Goal: Complete application form

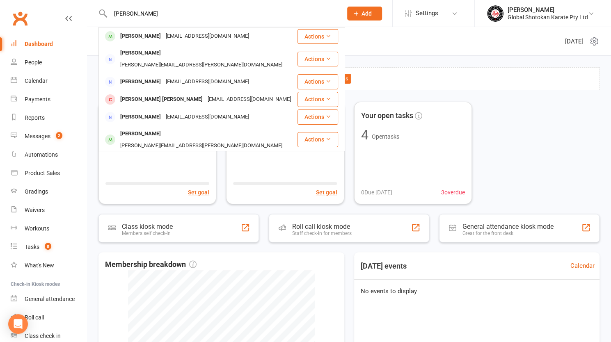
click at [360, 14] on icon at bounding box center [355, 13] width 7 height 7
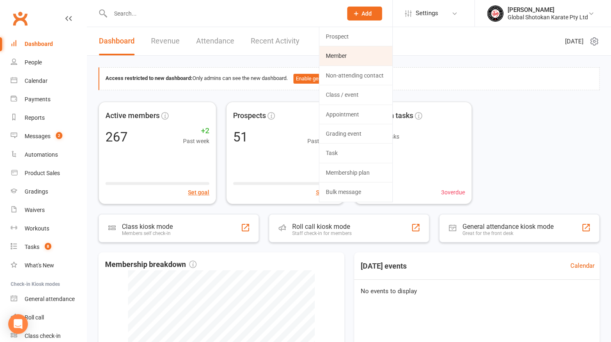
click at [336, 55] on link "Member" at bounding box center [355, 55] width 73 height 19
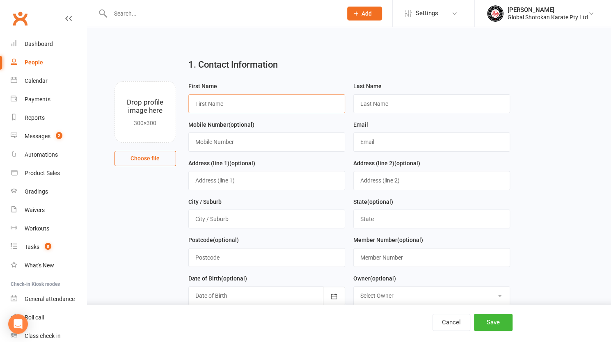
click at [214, 103] on input "text" at bounding box center [266, 103] width 157 height 19
type input "Jassica"
type input "[PERSON_NAME]"
type input "0430964766"
click at [395, 143] on input "[EMAIL_ADDRESS][DOMAIN_NAME]" at bounding box center [431, 142] width 157 height 19
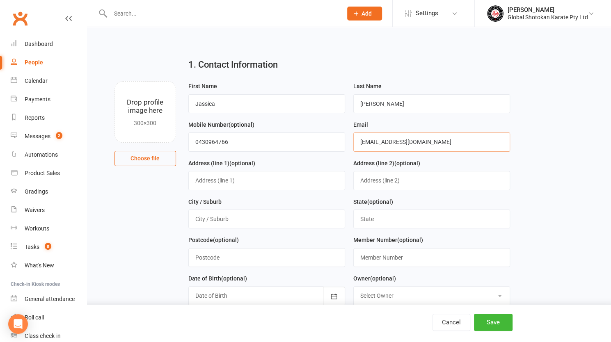
type input "[EMAIL_ADDRESS][DOMAIN_NAME]"
click at [213, 181] on input "text" at bounding box center [266, 180] width 157 height 19
type input "3 Nashua Vista"
type input "Wellard"
type input "WA"
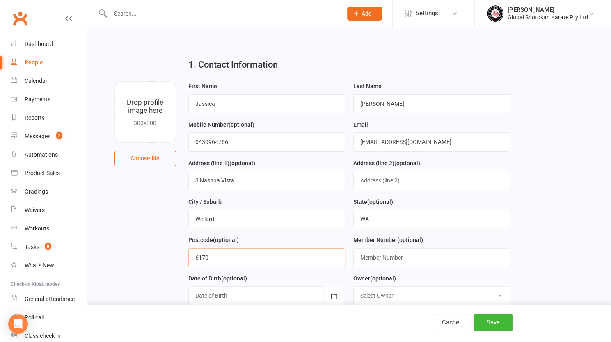
type input "6170"
type input "KW0137-01"
click at [235, 291] on div at bounding box center [266, 295] width 157 height 19
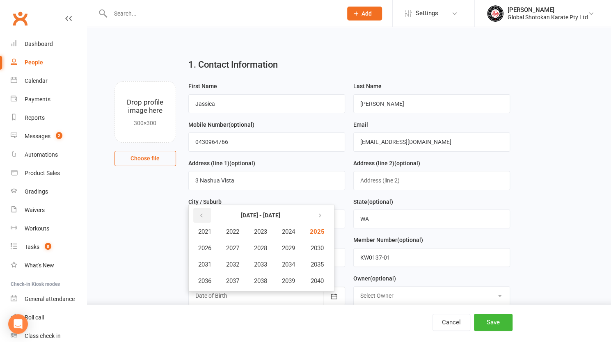
click at [200, 213] on icon "button" at bounding box center [202, 216] width 6 height 7
click at [288, 263] on span "2014" at bounding box center [288, 264] width 13 height 7
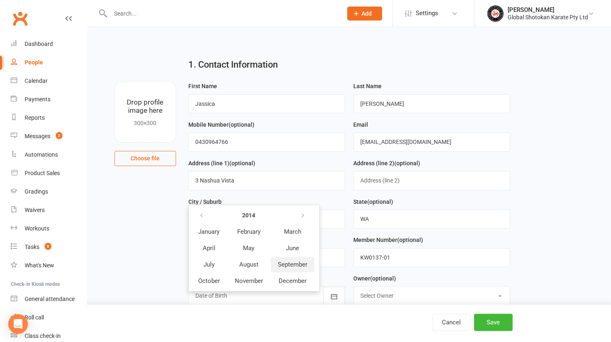
click at [285, 263] on span "September" at bounding box center [293, 264] width 30 height 7
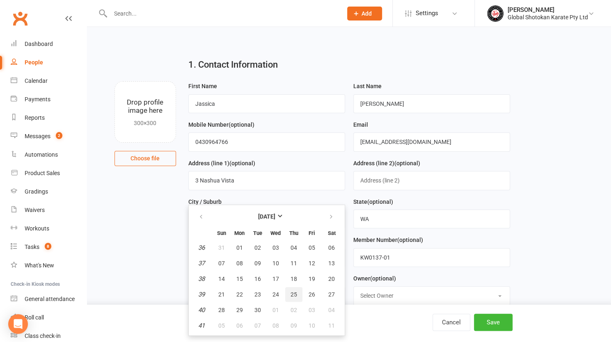
click at [292, 292] on span "25" at bounding box center [293, 294] width 7 height 7
type input "[DATE]"
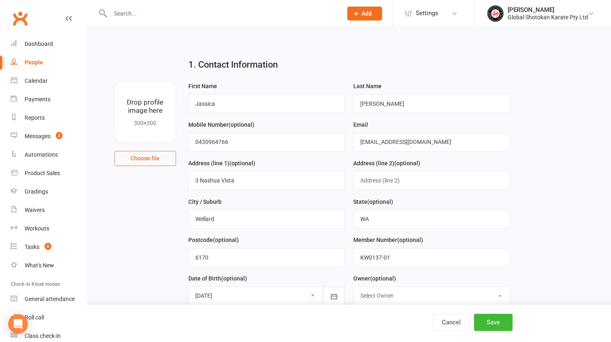
click at [398, 293] on select "Select Owner [PERSON_NAME] [PERSON_NAME] [PERSON_NAME] [PERSON_NAME]" at bounding box center [432, 296] width 156 height 18
select select "1"
click at [354, 287] on select "Select Owner [PERSON_NAME] [PERSON_NAME] [PERSON_NAME] [PERSON_NAME]" at bounding box center [432, 296] width 156 height 18
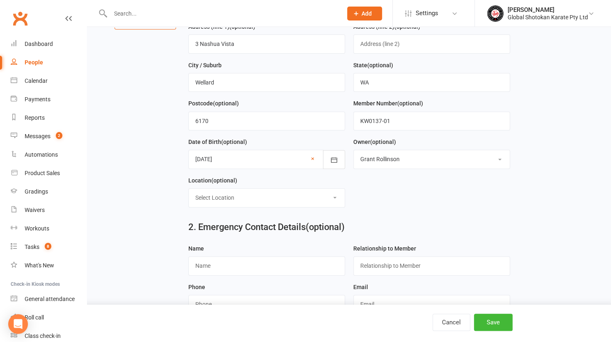
scroll to position [164, 0]
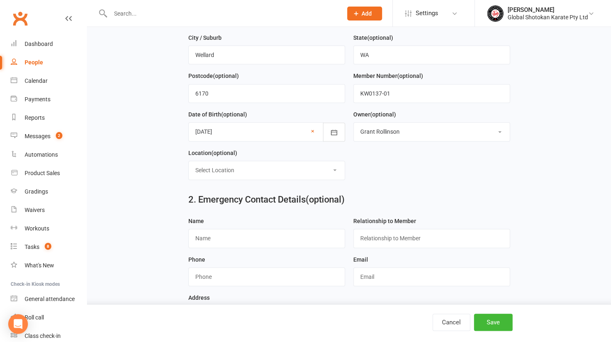
click at [246, 165] on select "Select Location 3 Sheets Restaurant, [STREET_ADDRESS]. [GEOGRAPHIC_DATA], [STRE…" at bounding box center [267, 170] width 156 height 18
select select "10"
click at [189, 161] on select "Select Location 3 Sheets Restaurant, [STREET_ADDRESS]. [GEOGRAPHIC_DATA], [STRE…" at bounding box center [267, 170] width 156 height 18
click at [257, 232] on input "text" at bounding box center [266, 238] width 157 height 19
click at [196, 234] on input "text" at bounding box center [266, 238] width 157 height 19
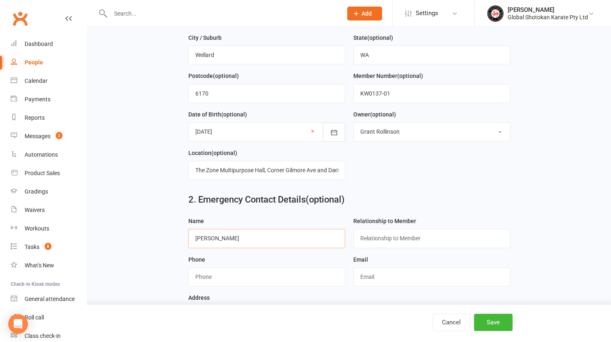
type input "[PERSON_NAME]"
type input "Mother"
type input "0416207200"
type input "[EMAIL_ADDRESS][DOMAIN_NAME]"
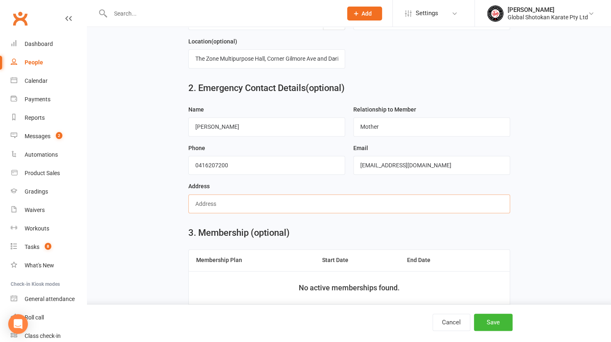
scroll to position [287, 0]
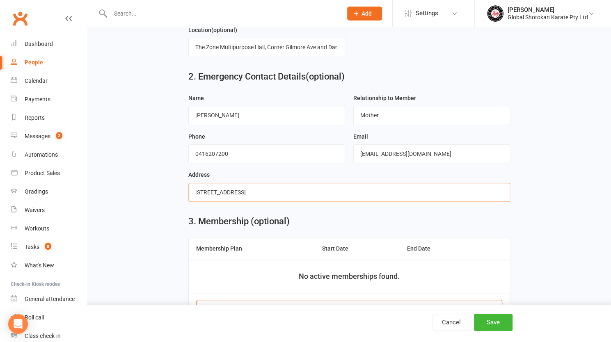
type input "[STREET_ADDRESS]"
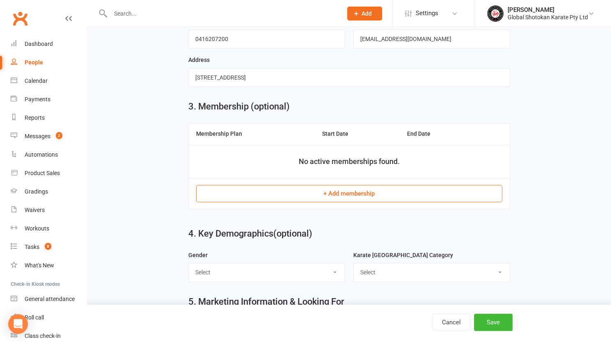
scroll to position [410, 0]
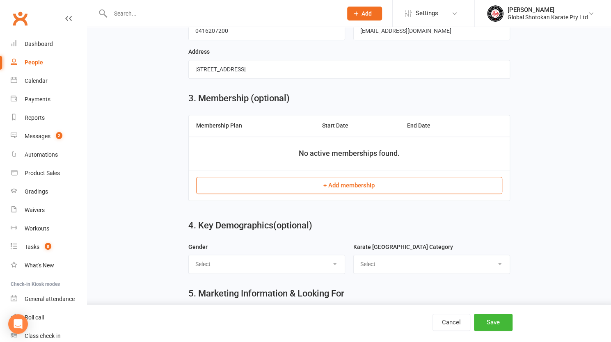
click at [329, 177] on button "+ Add membership" at bounding box center [349, 185] width 306 height 17
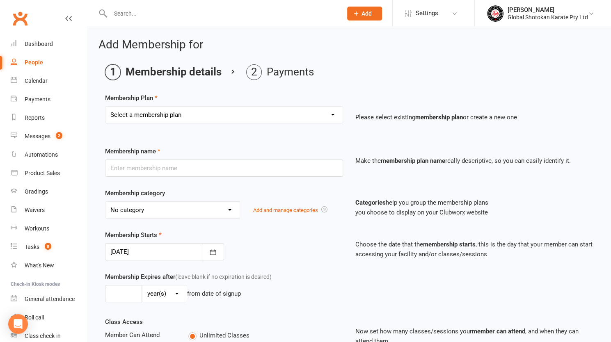
click at [160, 114] on select "Select a membership plan Create new Membership Plan Student - 2x week+ $19 per …" at bounding box center [223, 115] width 237 height 16
select select "13"
click at [105, 107] on select "Select a membership plan Create new Membership Plan Student - 2x week+ $19 per …" at bounding box center [223, 115] width 237 height 16
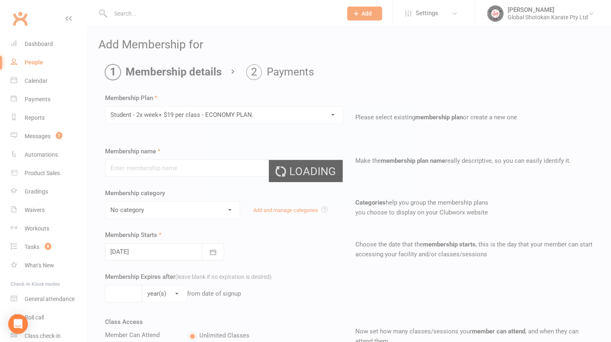
type input "Student - 2x week+ $19 per class - ECONOMY PLAN."
select select "7"
type input "0"
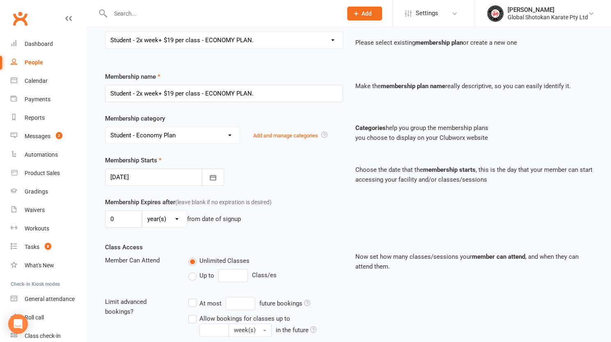
scroll to position [82, 0]
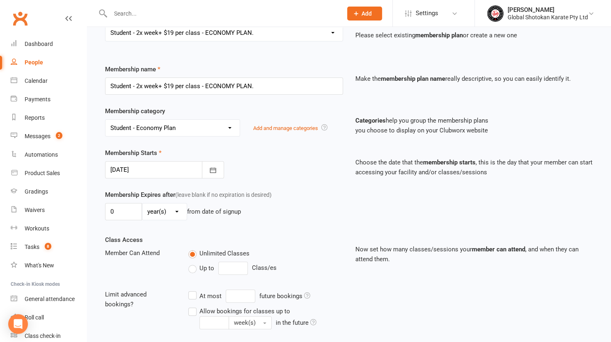
click at [154, 164] on div at bounding box center [164, 169] width 119 height 17
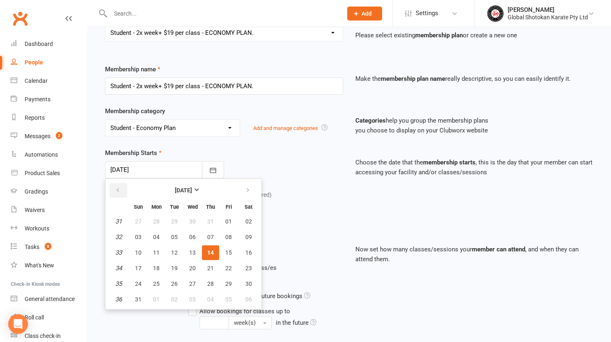
click at [119, 188] on icon "button" at bounding box center [118, 190] width 6 height 7
click at [158, 281] on span "28" at bounding box center [156, 284] width 7 height 7
type input "[DATE]"
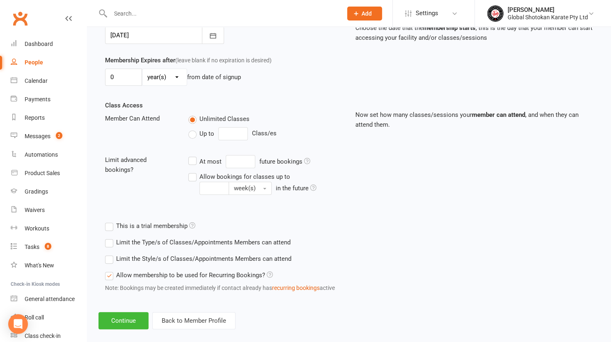
scroll to position [225, 0]
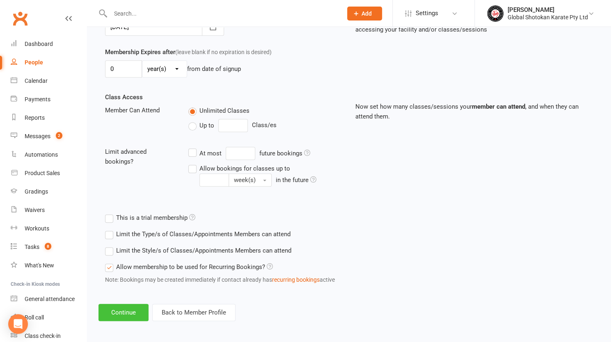
click at [121, 308] on button "Continue" at bounding box center [123, 312] width 50 height 17
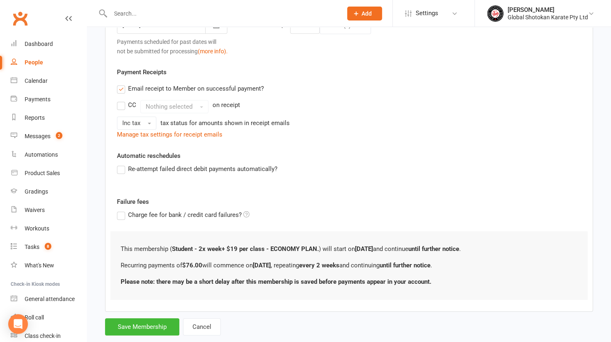
scroll to position [0, 0]
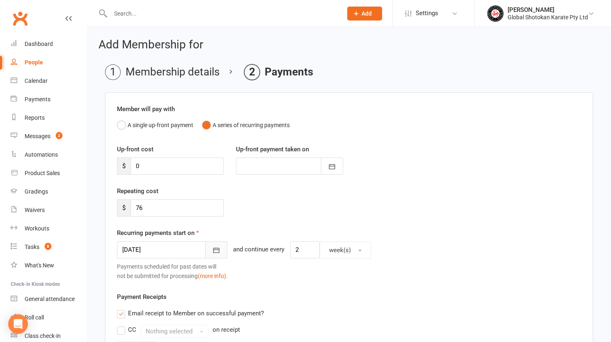
click at [205, 247] on button "button" at bounding box center [216, 249] width 22 height 17
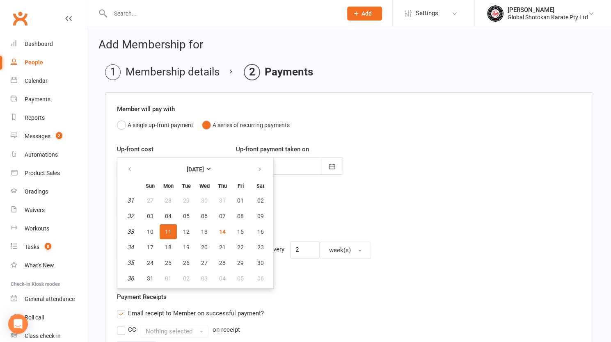
click at [404, 158] on div "Up-front cost $ 0 Up-front payment taken on [DATE] Sun Mon Tue Wed Thu Fri Sat …" at bounding box center [349, 165] width 476 height 42
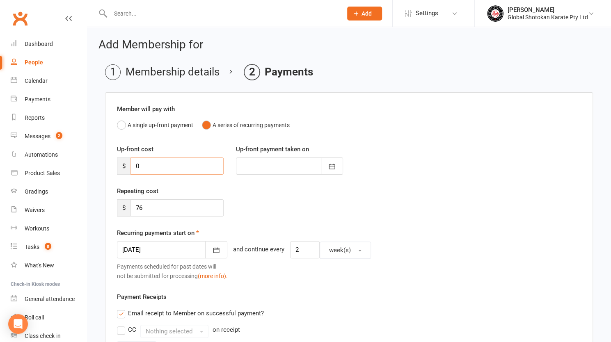
drag, startPoint x: 133, startPoint y: 165, endPoint x: 144, endPoint y: 166, distance: 11.2
click at [144, 166] on input "0" at bounding box center [176, 166] width 93 height 17
type input "1"
type input "[DATE]"
drag, startPoint x: 163, startPoint y: 126, endPoint x: 155, endPoint y: 135, distance: 11.6
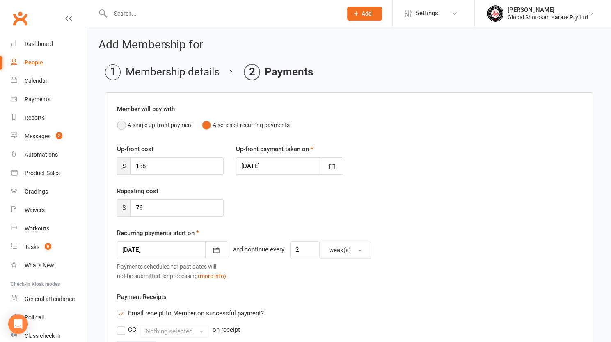
click at [157, 133] on div "Member will pay with A single up-front payment A series of recurring payments U…" at bounding box center [349, 322] width 488 height 461
drag, startPoint x: 149, startPoint y: 167, endPoint x: 117, endPoint y: 162, distance: 31.6
click at [117, 162] on div "$ 188" at bounding box center [170, 166] width 107 height 17
type input "264"
click at [334, 169] on icon "button" at bounding box center [332, 166] width 8 height 8
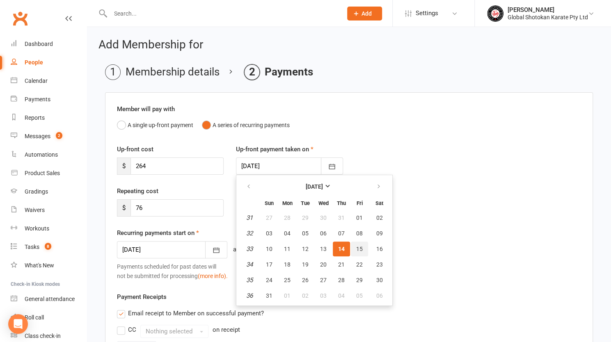
click at [360, 249] on span "15" at bounding box center [359, 249] width 7 height 7
type input "[DATE]"
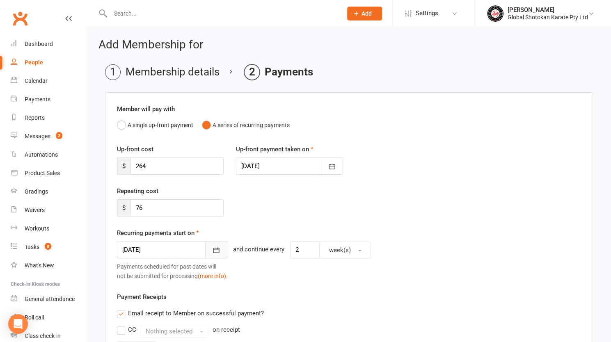
click at [212, 246] on icon "button" at bounding box center [216, 250] width 8 height 8
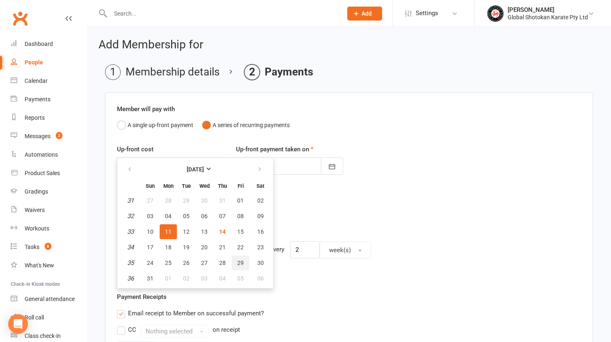
click at [240, 260] on span "29" at bounding box center [240, 263] width 7 height 7
type input "[DATE]"
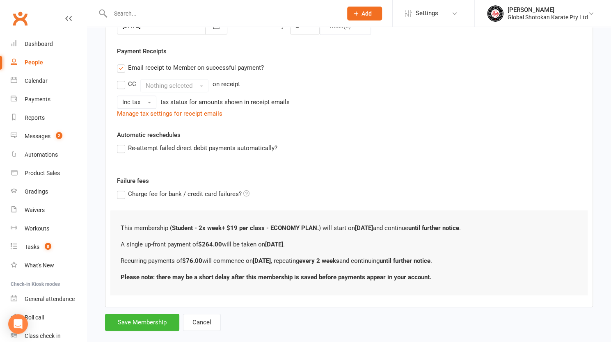
scroll to position [235, 0]
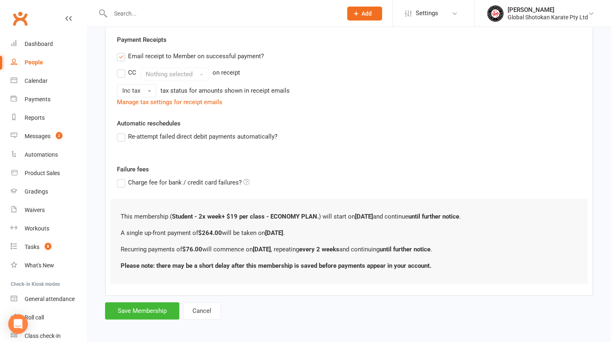
click at [121, 54] on label "Email receipt to Member on successful payment?" at bounding box center [190, 56] width 147 height 10
click at [121, 51] on input "Email receipt to Member on successful payment?" at bounding box center [119, 51] width 5 height 0
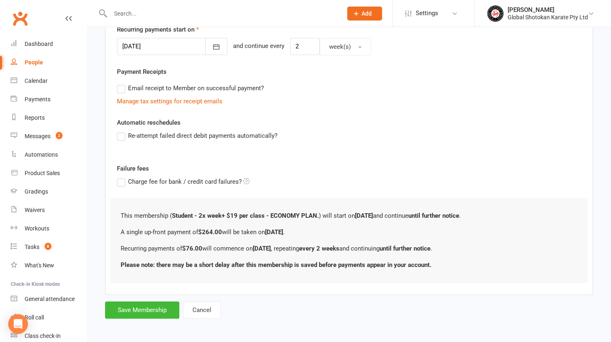
click at [122, 85] on label "Email receipt to Member on successful payment?" at bounding box center [190, 88] width 147 height 10
click at [122, 83] on input "Email receipt to Member on successful payment?" at bounding box center [119, 83] width 5 height 0
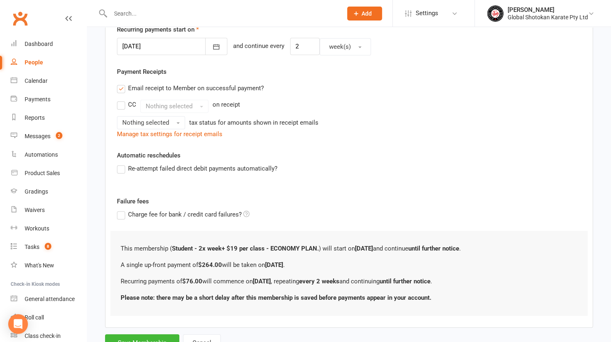
click at [122, 85] on label "Email receipt to Member on successful payment?" at bounding box center [190, 88] width 147 height 10
click at [122, 83] on input "Email receipt to Member on successful payment?" at bounding box center [119, 83] width 5 height 0
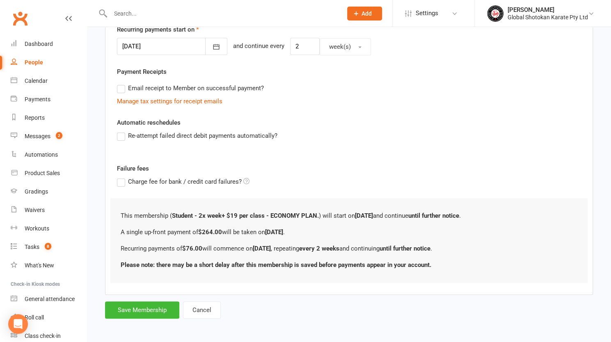
click at [121, 135] on label "Re-attempt failed direct debit payments automatically?" at bounding box center [197, 136] width 160 height 10
click at [121, 131] on input "Re-attempt failed direct debit payments automatically?" at bounding box center [119, 131] width 5 height 0
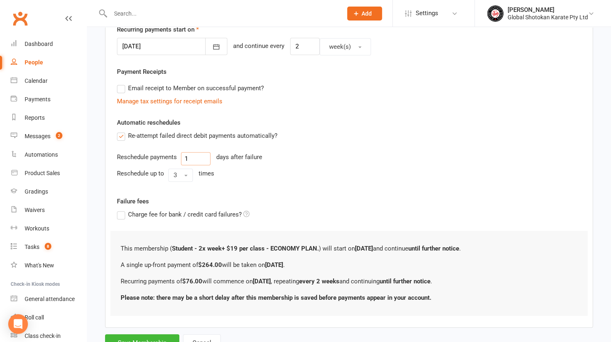
drag, startPoint x: 190, startPoint y: 157, endPoint x: 176, endPoint y: 158, distance: 13.2
click at [176, 158] on div "Reschedule payments 1 days after failure" at bounding box center [349, 158] width 464 height 13
type input "3"
click at [175, 171] on span "3" at bounding box center [175, 174] width 3 height 7
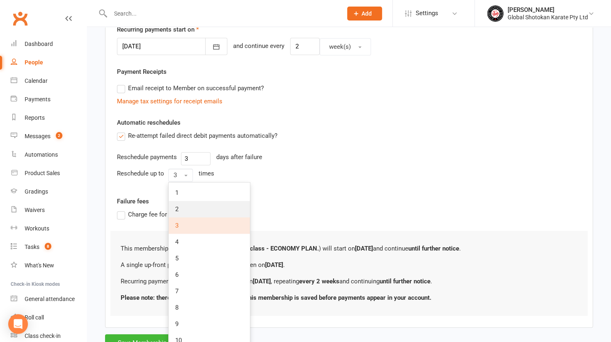
click at [183, 206] on link "2" at bounding box center [209, 209] width 81 height 16
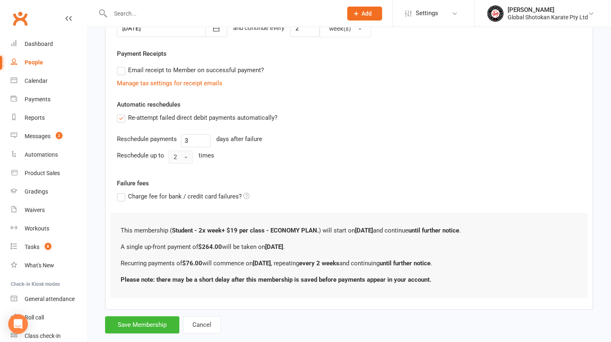
scroll to position [236, 0]
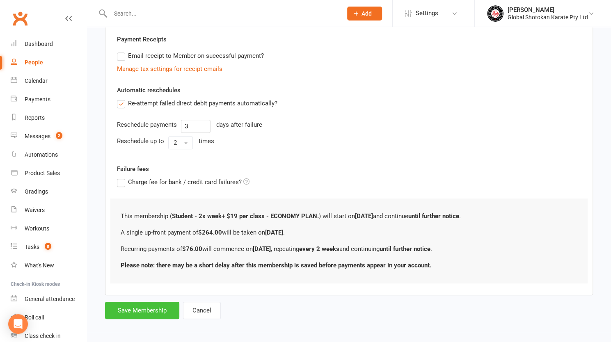
click at [132, 307] on button "Save Membership" at bounding box center [142, 310] width 74 height 17
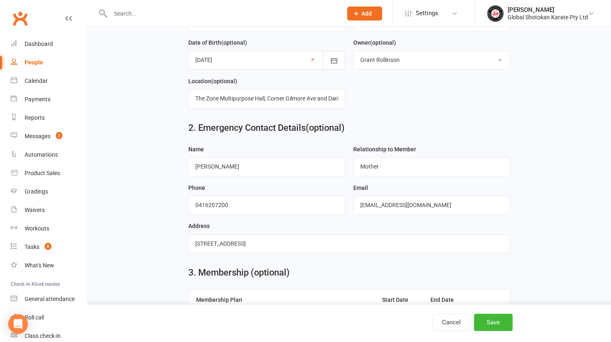
scroll to position [491, 0]
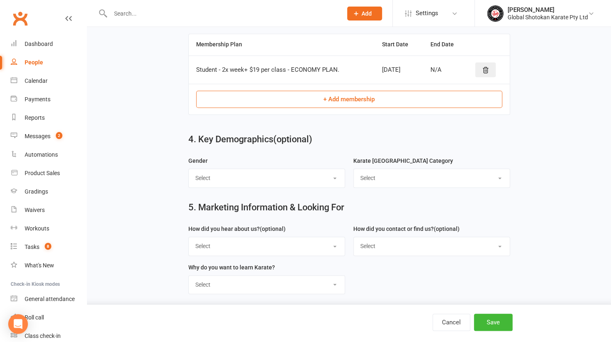
click at [250, 172] on select "Select [DEMOGRAPHIC_DATA] [DEMOGRAPHIC_DATA] Rather not say" at bounding box center [267, 178] width 156 height 18
select select "[DEMOGRAPHIC_DATA]"
click at [189, 169] on select "Select [DEMOGRAPHIC_DATA] [DEMOGRAPHIC_DATA] Rather not say" at bounding box center [267, 178] width 156 height 18
click at [393, 173] on select "Select Little Tiger / Peewee Students Junior Students Senior Students Adult Stu…" at bounding box center [432, 178] width 156 height 18
select select "Junior Students"
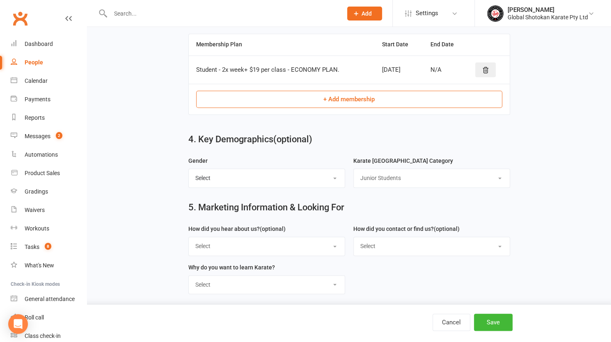
click at [354, 169] on select "Select Little Tiger / Peewee Students Junior Students Senior Students Adult Stu…" at bounding box center [432, 178] width 156 height 18
click at [256, 237] on select "Select Google Instagram Facebook Rec Centre recommended us School recommended u…" at bounding box center [267, 246] width 156 height 18
select select "A friend recommended us"
click at [189, 237] on select "Select Google Instagram Facebook Rec Centre recommended us School recommended u…" at bounding box center [267, 246] width 156 height 18
click at [393, 242] on select "Select Google search Phone Email In-Facility or Centre Your GSK Website Your WS…" at bounding box center [432, 246] width 156 height 18
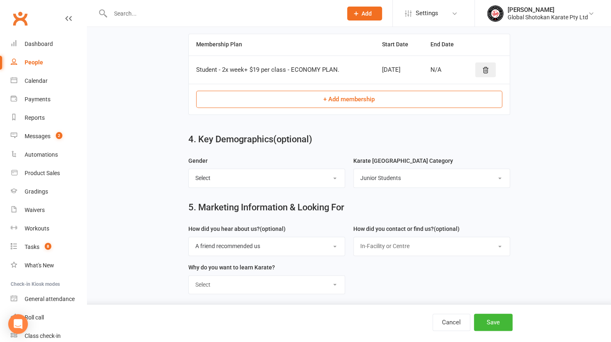
click at [354, 237] on select "Select Google search Phone Email In-Facility or Centre Your GSK Website Your WS…" at bounding box center [432, 246] width 156 height 18
click at [386, 243] on select "Select Google search Phone Email In-Facility or Centre Your GSK Website Your WS…" at bounding box center [432, 246] width 156 height 18
select select "Phone"
click at [354, 237] on select "Select Google search Phone Email In-Facility or Centre Your GSK Website Your WS…" at bounding box center [432, 246] width 156 height 18
click at [258, 281] on select "Select To learning Traditional Japanese Karate To Learning Self Defense To impr…" at bounding box center [267, 285] width 156 height 18
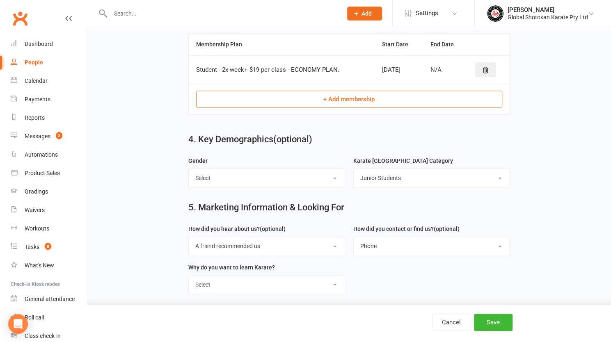
select select "To learning Traditional Japanese Karate"
click at [189, 276] on select "Select To learning Traditional Japanese Karate To Learning Self Defense To impr…" at bounding box center [267, 285] width 156 height 18
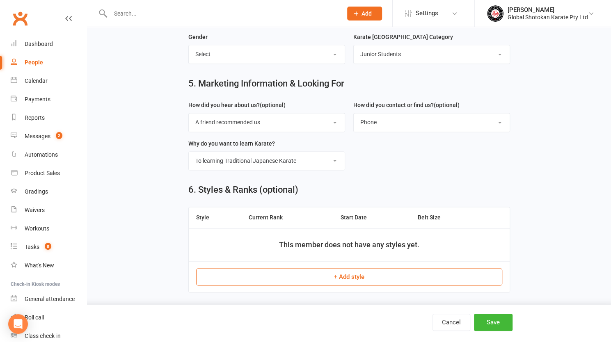
scroll to position [616, 0]
drag, startPoint x: 342, startPoint y: 276, endPoint x: 345, endPoint y: 271, distance: 5.3
click at [343, 274] on button "+ Add style" at bounding box center [349, 276] width 306 height 17
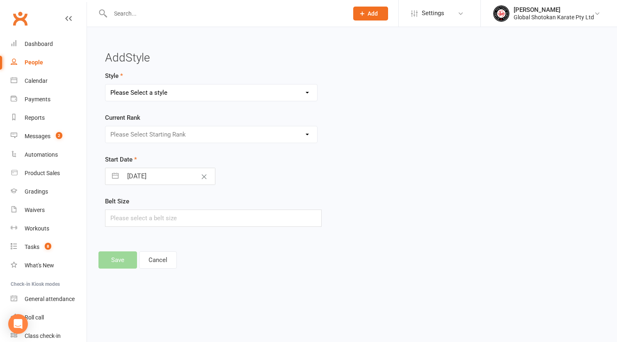
click at [134, 96] on select "Please Select a style GSK / WSKFA - Adult Gradings. GSK / WSKFA - Junior Gradin…" at bounding box center [211, 93] width 212 height 16
select select "3031"
click at [105, 85] on select "Please Select a style GSK / WSKFA - Adult Gradings. GSK / WSKFA - Junior Gradin…" at bounding box center [211, 93] width 212 height 16
click at [157, 134] on select "Please Select Starting Rank White Belt - Junior Yellow Belt 1 Stripe Yellow Bel…" at bounding box center [211, 134] width 212 height 16
select select "42225"
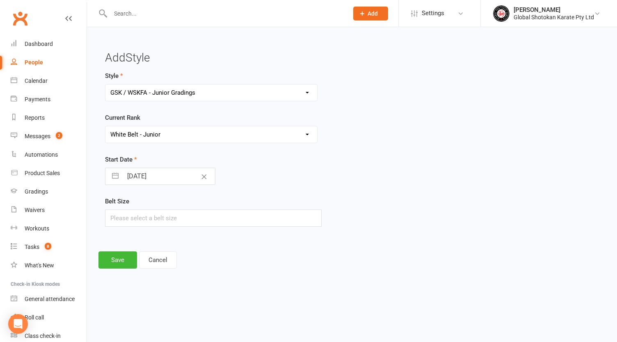
click at [105, 126] on select "Please Select Starting Rank White Belt - Junior Yellow Belt 1 Stripe Yellow Bel…" at bounding box center [211, 134] width 212 height 16
click at [154, 176] on input "[DATE]" at bounding box center [169, 176] width 92 height 16
select select "6"
select select "2025"
select select "7"
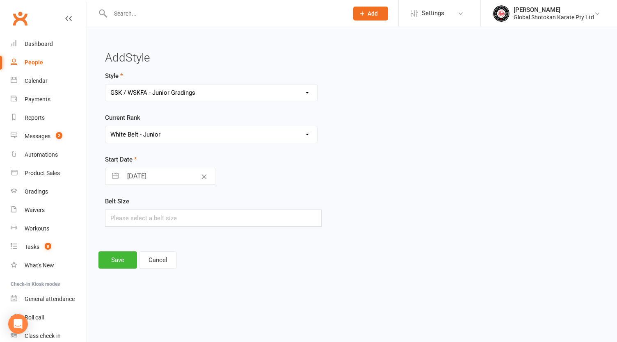
select select "2025"
select select "8"
select select "2025"
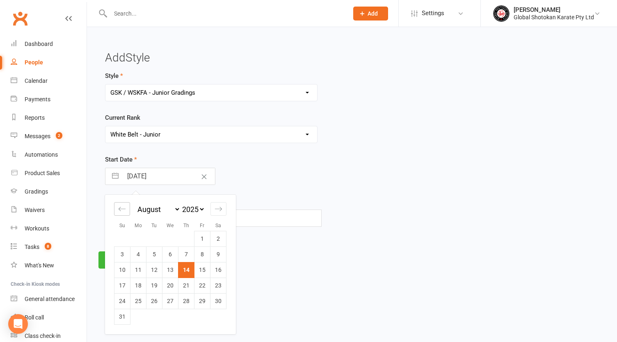
click at [117, 206] on div "Move backward to switch to the previous month." at bounding box center [122, 209] width 16 height 14
select select "5"
select select "2025"
click at [140, 301] on td "28" at bounding box center [138, 301] width 16 height 16
type input "[DATE]"
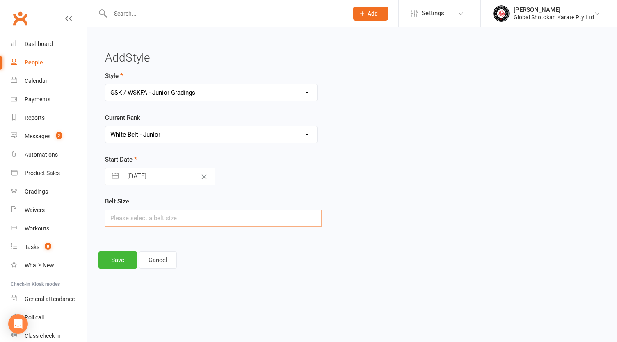
click at [180, 218] on input "text" at bounding box center [213, 218] width 217 height 17
type input "3"
click at [126, 258] on button "Save" at bounding box center [117, 259] width 39 height 17
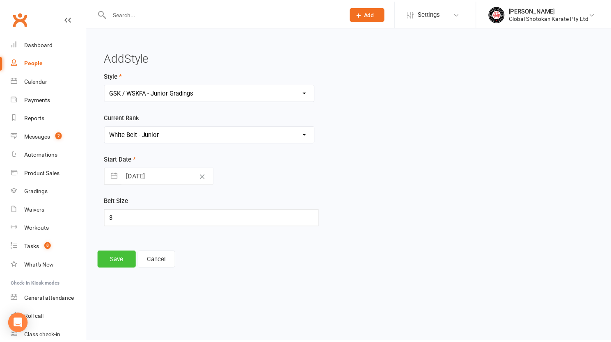
scroll to position [611, 0]
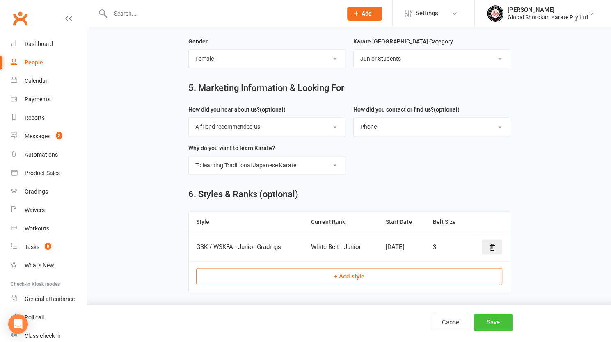
click at [486, 325] on button "Save" at bounding box center [493, 322] width 39 height 17
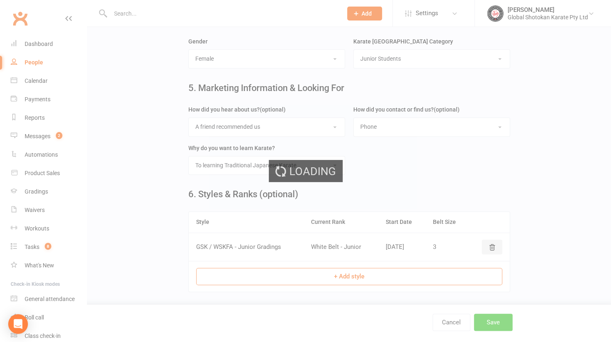
scroll to position [0, 0]
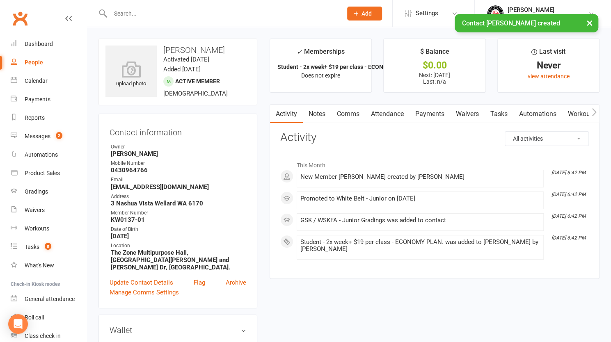
click at [360, 13] on icon at bounding box center [355, 13] width 7 height 7
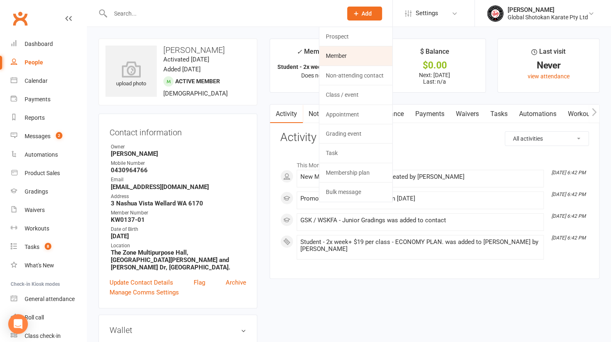
click at [338, 54] on link "Member" at bounding box center [355, 55] width 73 height 19
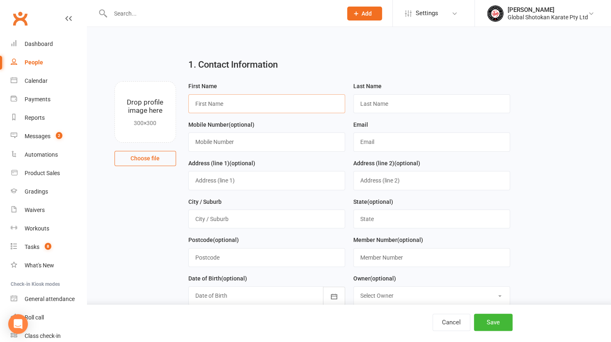
click at [218, 102] on input "text" at bounding box center [266, 103] width 157 height 19
type input "[PERSON_NAME]"
type input "0430964766"
type input "p"
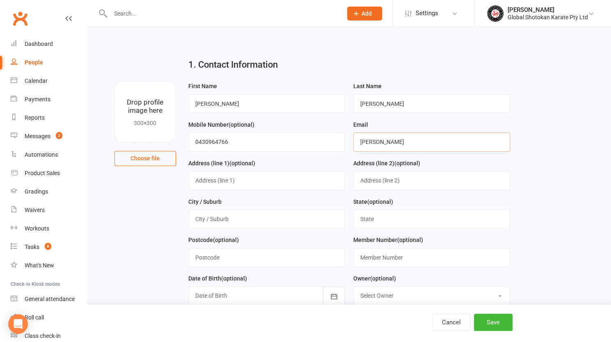
type input "[EMAIL_ADDRESS][DOMAIN_NAME]"
click at [262, 179] on input "text" at bounding box center [266, 180] width 157 height 19
type input "3 Nashua Vista"
type input "Wellard"
type input "WA"
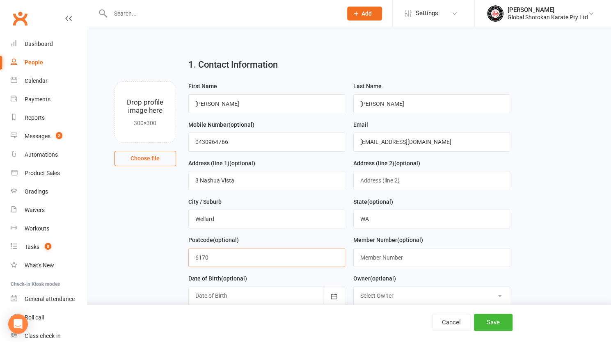
type input "6170"
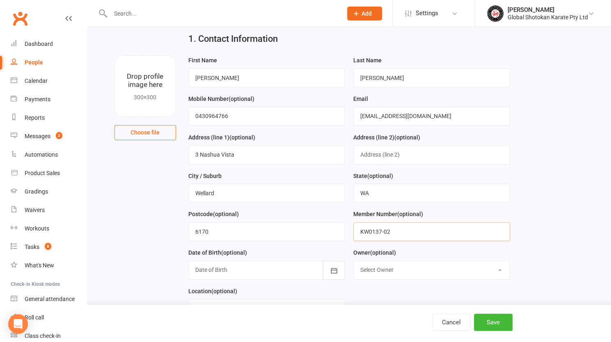
scroll to position [82, 0]
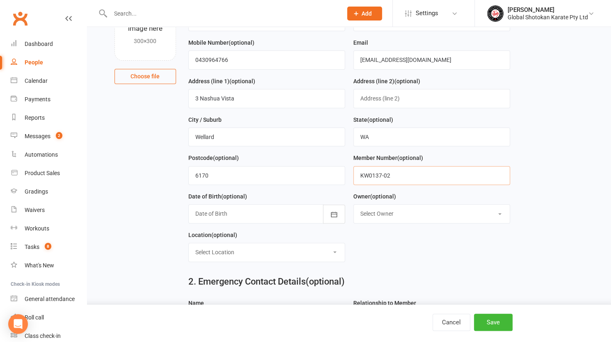
type input "KW0137-02"
click at [211, 211] on div at bounding box center [266, 213] width 157 height 19
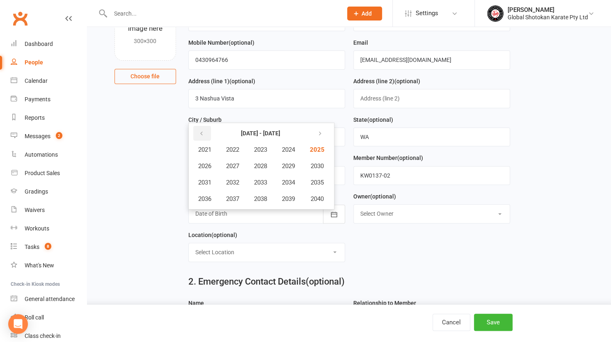
click at [203, 131] on icon "button" at bounding box center [202, 133] width 6 height 7
click at [265, 196] on span "2018" at bounding box center [260, 198] width 13 height 7
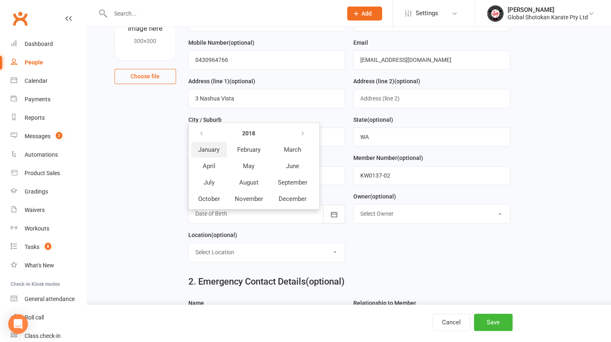
click at [213, 147] on span "January" at bounding box center [208, 149] width 21 height 7
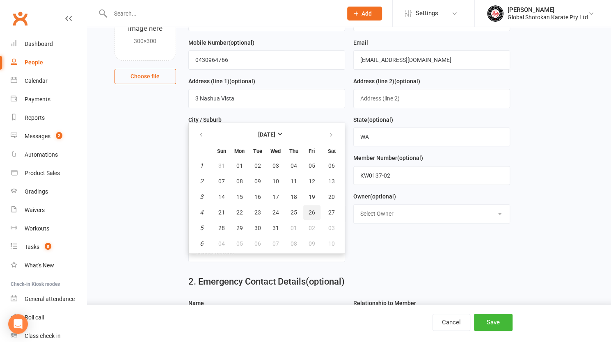
click at [313, 210] on span "26" at bounding box center [311, 212] width 7 height 7
type input "[DATE]"
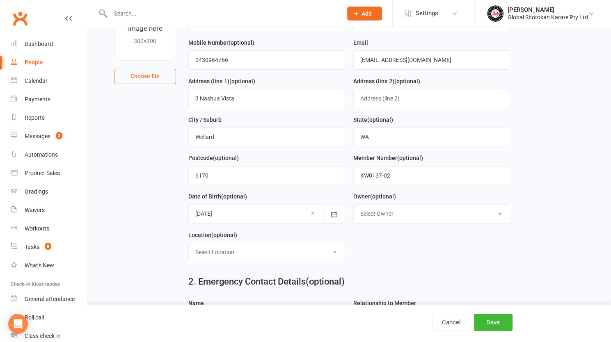
click at [386, 214] on select "Select Owner [PERSON_NAME] [PERSON_NAME] [PERSON_NAME] [PERSON_NAME]" at bounding box center [432, 214] width 156 height 18
select select "1"
click at [354, 205] on select "Select Owner [PERSON_NAME] [PERSON_NAME] [PERSON_NAME] [PERSON_NAME]" at bounding box center [432, 214] width 156 height 18
drag, startPoint x: 318, startPoint y: 247, endPoint x: 318, endPoint y: 251, distance: 4.1
click at [318, 247] on select "Select Location 3 Sheets Restaurant, [STREET_ADDRESS]. [GEOGRAPHIC_DATA], [STRE…" at bounding box center [267, 252] width 156 height 18
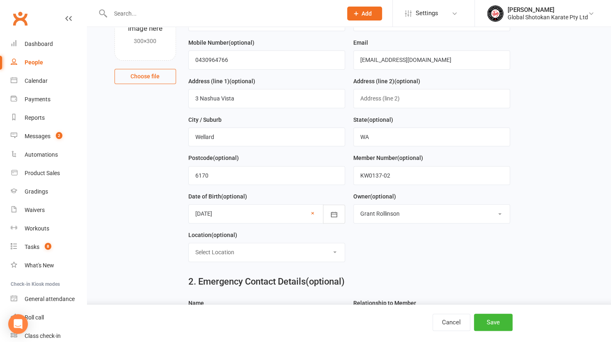
select select "10"
click at [189, 243] on select "Select Location 3 Sheets Restaurant, [STREET_ADDRESS]. [GEOGRAPHIC_DATA], [STRE…" at bounding box center [267, 252] width 156 height 18
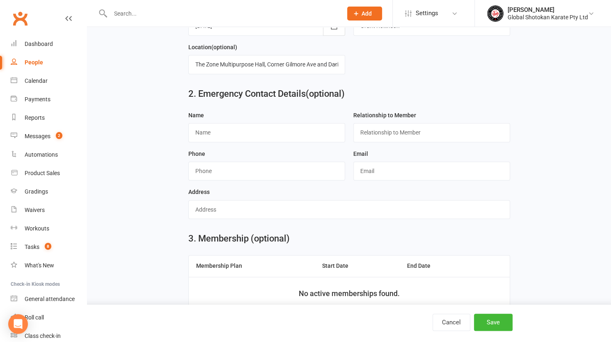
scroll to position [287, 0]
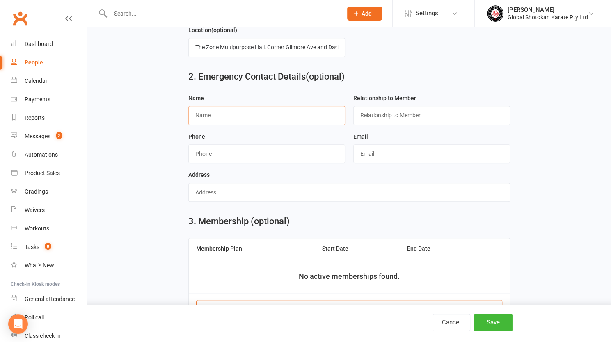
click at [209, 114] on input "text" at bounding box center [266, 115] width 157 height 19
type input "[PERSON_NAME]"
type input "Mother"
type input "0416207200"
type input "[EMAIL_ADDRESS][DOMAIN_NAME]"
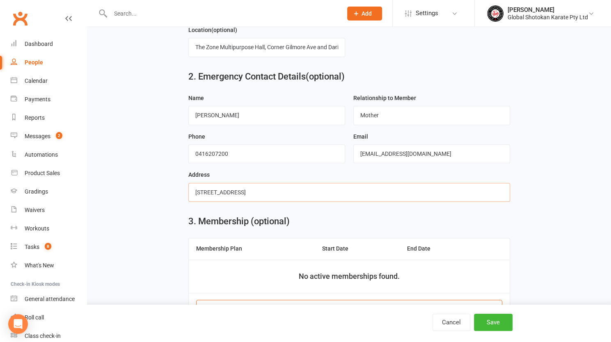
type input "[STREET_ADDRESS]"
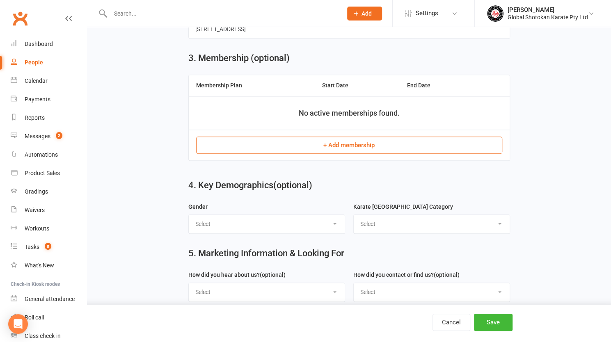
scroll to position [451, 0]
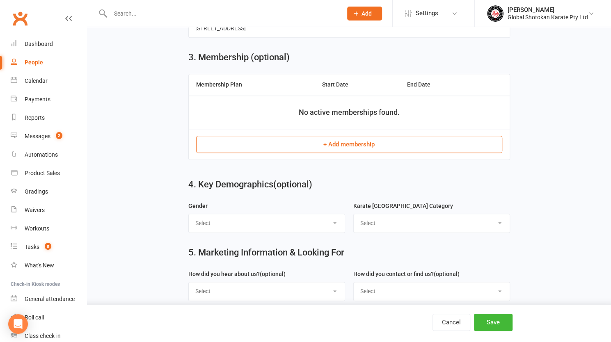
click at [304, 144] on button "+ Add membership" at bounding box center [349, 144] width 306 height 17
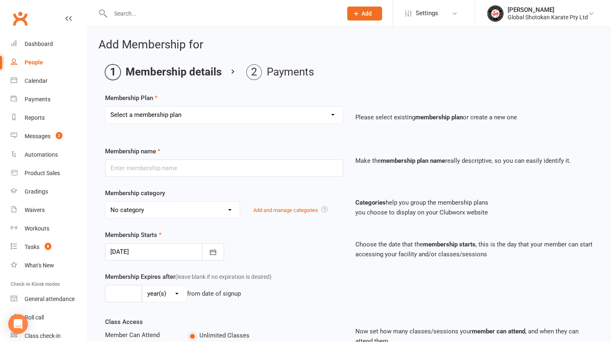
click at [133, 112] on select "Select a membership plan Create new Membership Plan Student - 2x week+ $19 per …" at bounding box center [223, 115] width 237 height 16
select select "13"
click at [105, 107] on select "Select a membership plan Create new Membership Plan Student - 2x week+ $19 per …" at bounding box center [223, 115] width 237 height 16
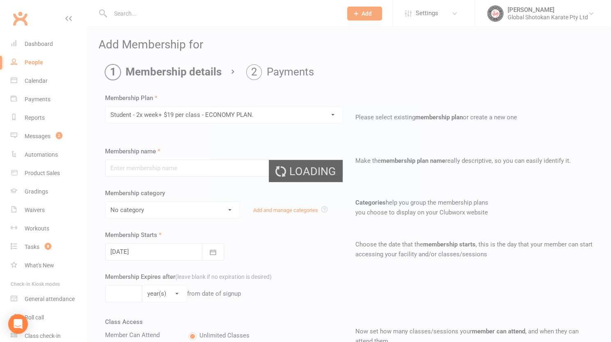
type input "Student - 2x week+ $19 per class - ECONOMY PLAN."
select select "7"
type input "0"
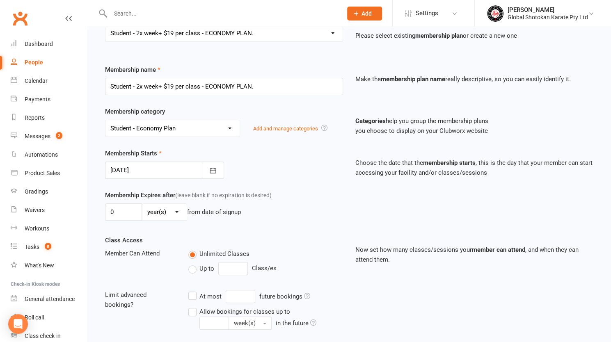
scroll to position [82, 0]
click at [141, 167] on div at bounding box center [164, 169] width 119 height 17
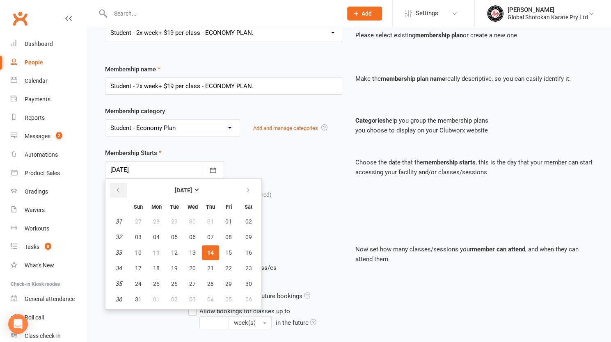
click at [116, 187] on icon "button" at bounding box center [118, 190] width 6 height 7
drag, startPoint x: 158, startPoint y: 281, endPoint x: 220, endPoint y: 210, distance: 93.9
click at [158, 281] on span "28" at bounding box center [156, 284] width 7 height 7
type input "[DATE]"
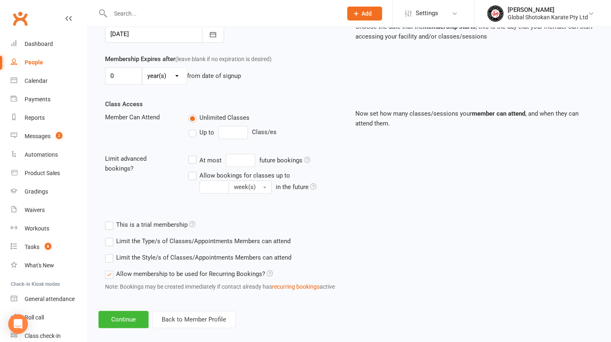
scroll to position [225, 0]
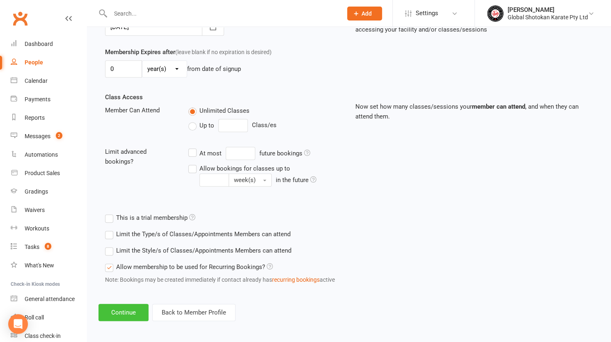
click at [121, 308] on button "Continue" at bounding box center [123, 312] width 50 height 17
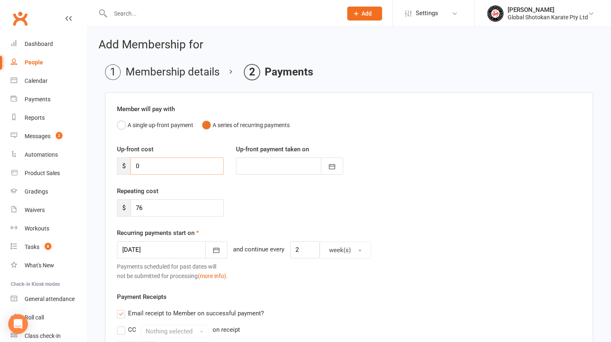
drag, startPoint x: 146, startPoint y: 163, endPoint x: 131, endPoint y: 163, distance: 14.8
click at [131, 163] on input "0" at bounding box center [176, 166] width 93 height 17
type input "2"
type input "[DATE]"
type input "254.5"
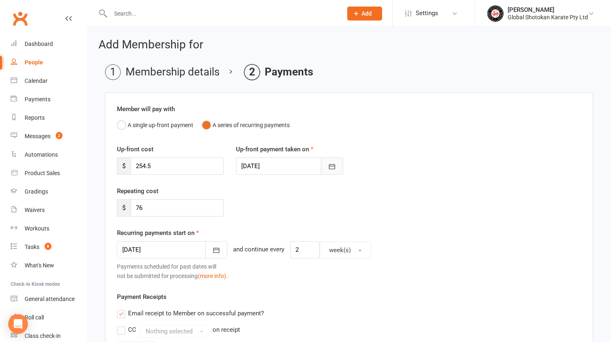
drag, startPoint x: 324, startPoint y: 163, endPoint x: 331, endPoint y: 167, distance: 8.3
click at [324, 163] on button "button" at bounding box center [332, 166] width 22 height 17
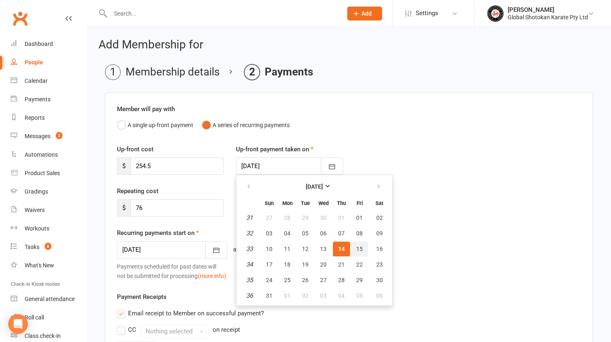
click at [357, 249] on span "15" at bounding box center [359, 249] width 7 height 7
type input "[DATE]"
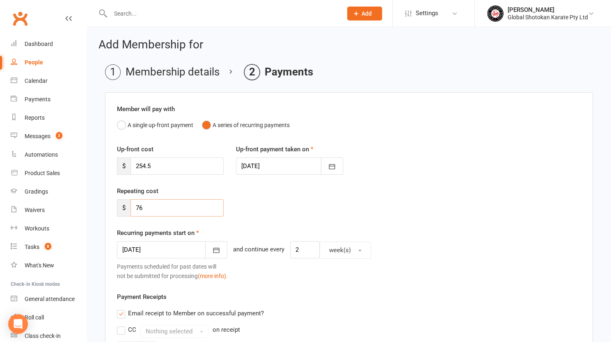
drag, startPoint x: 151, startPoint y: 210, endPoint x: 129, endPoint y: 209, distance: 21.8
click at [129, 209] on div "$ 76" at bounding box center [170, 207] width 107 height 17
type input "68.4"
click at [212, 248] on icon "button" at bounding box center [216, 250] width 8 height 8
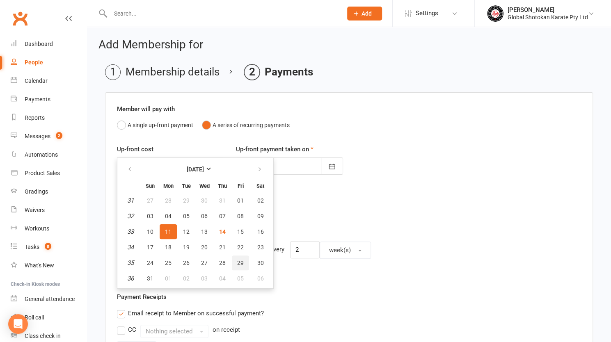
click at [239, 257] on button "29" at bounding box center [240, 263] width 17 height 15
type input "[DATE]"
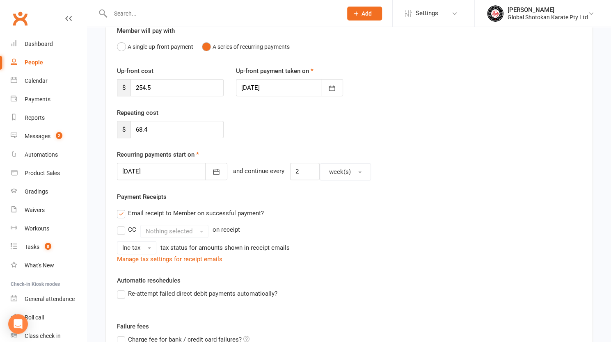
scroll to position [82, 0]
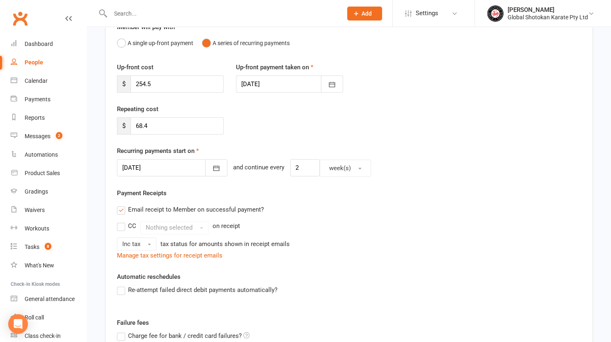
click at [121, 210] on label "Email receipt to Member on successful payment?" at bounding box center [190, 210] width 147 height 10
click at [121, 205] on input "Email receipt to Member on successful payment?" at bounding box center [119, 205] width 5 height 0
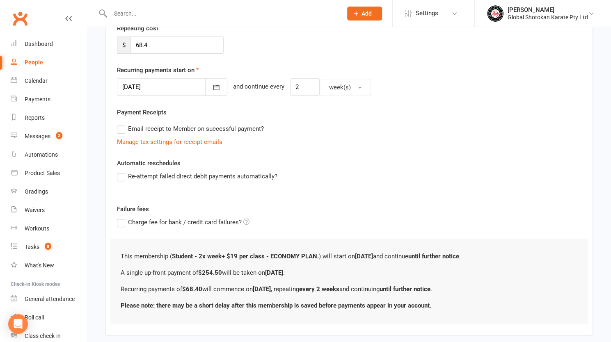
scroll to position [164, 0]
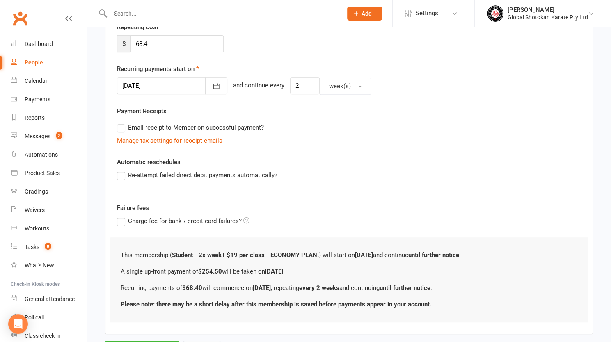
click at [121, 176] on label "Re-attempt failed direct debit payments automatically?" at bounding box center [197, 175] width 160 height 10
click at [121, 170] on input "Re-attempt failed direct debit payments automatically?" at bounding box center [119, 170] width 5 height 0
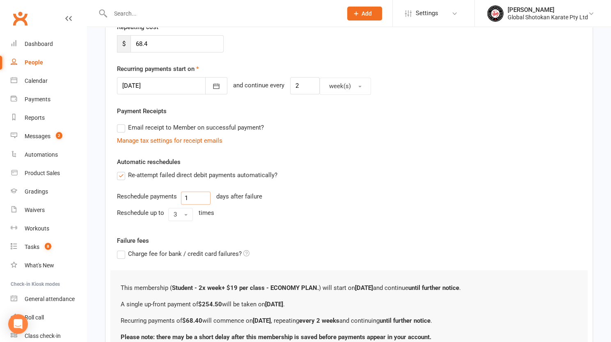
drag, startPoint x: 204, startPoint y: 198, endPoint x: 178, endPoint y: 197, distance: 25.9
click at [178, 197] on div "Reschedule payments 1 days after failure" at bounding box center [349, 198] width 464 height 13
type input "3"
click at [185, 214] on span "button" at bounding box center [185, 215] width 3 height 2
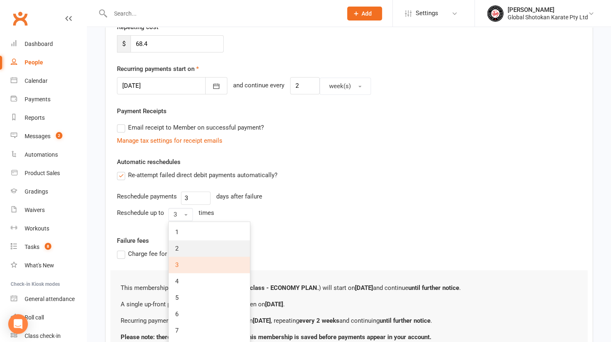
click at [185, 246] on link "2" at bounding box center [209, 248] width 81 height 16
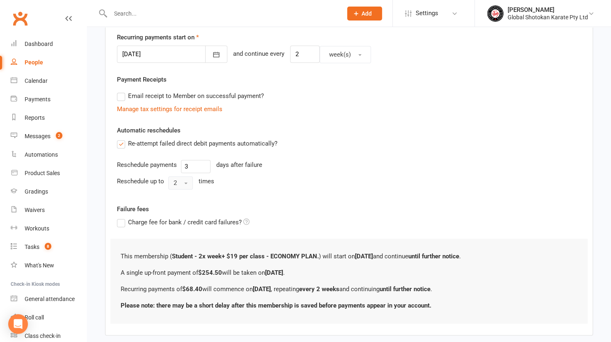
scroll to position [236, 0]
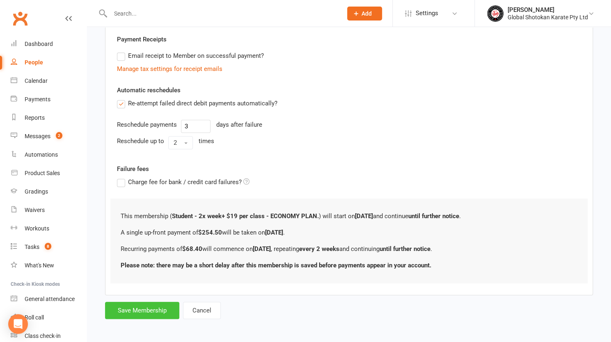
click at [142, 305] on button "Save Membership" at bounding box center [142, 310] width 74 height 17
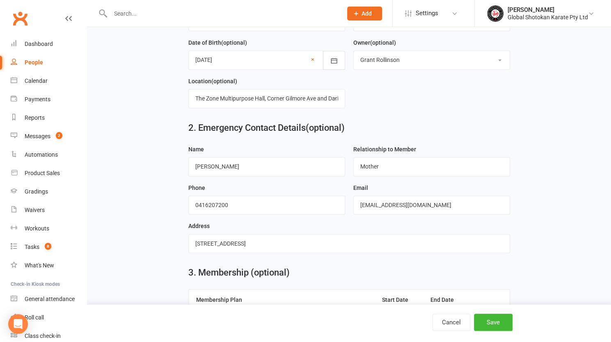
scroll to position [491, 0]
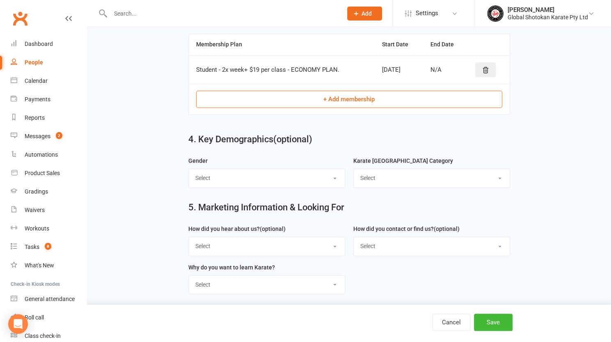
click at [267, 175] on select "Select [DEMOGRAPHIC_DATA] [DEMOGRAPHIC_DATA] Rather not say" at bounding box center [267, 178] width 156 height 18
select select "[DEMOGRAPHIC_DATA]"
click at [189, 169] on select "Select [DEMOGRAPHIC_DATA] [DEMOGRAPHIC_DATA] Rather not say" at bounding box center [267, 178] width 156 height 18
click at [382, 173] on select "Select Little Tiger / Peewee Students Junior Students Senior Students Adult Stu…" at bounding box center [432, 178] width 156 height 18
select select "Junior Students"
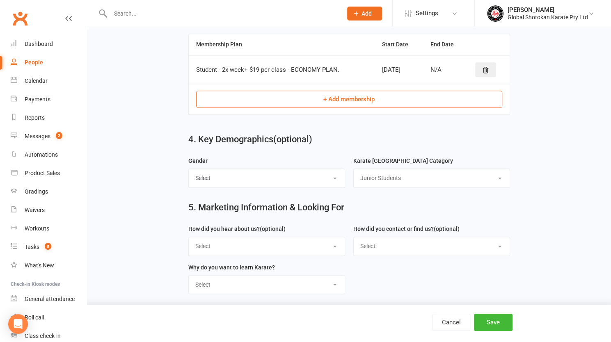
click at [354, 169] on select "Select Little Tiger / Peewee Students Junior Students Senior Students Adult Stu…" at bounding box center [432, 178] width 156 height 18
click at [272, 238] on select "Select Google Instagram Facebook Rec Centre recommended us School recommended u…" at bounding box center [267, 246] width 156 height 18
select select "A friend recommended us"
click at [189, 237] on select "Select Google Instagram Facebook Rec Centre recommended us School recommended u…" at bounding box center [267, 246] width 156 height 18
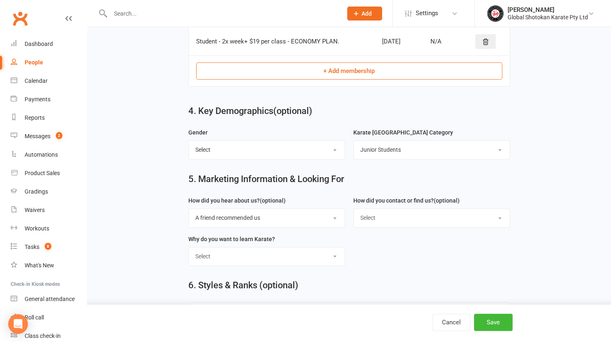
scroll to position [532, 0]
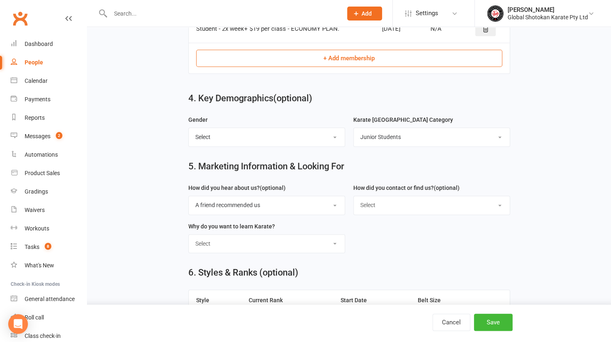
click at [378, 199] on select "Select Google search Phone Email In-Facility or Centre Your GSK Website Your WS…" at bounding box center [432, 205] width 156 height 18
select select "Phone"
click at [354, 196] on select "Select Google search Phone Email In-Facility or Centre Your GSK Website Your WS…" at bounding box center [432, 205] width 156 height 18
click at [232, 241] on select "Select To learning Traditional Japanese Karate To Learning Self Defense To impr…" at bounding box center [267, 244] width 156 height 18
select select "To learning Traditional Japanese Karate"
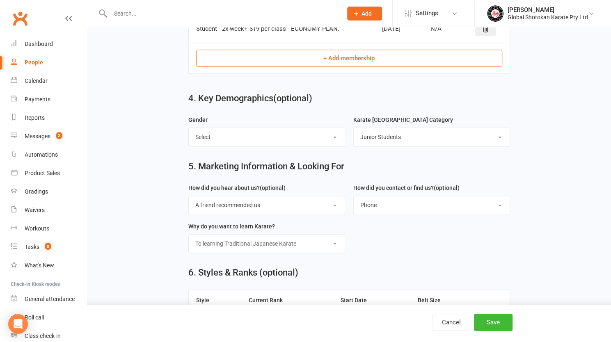
click at [189, 235] on select "Select To learning Traditional Japanese Karate To Learning Self Defense To impr…" at bounding box center [267, 244] width 156 height 18
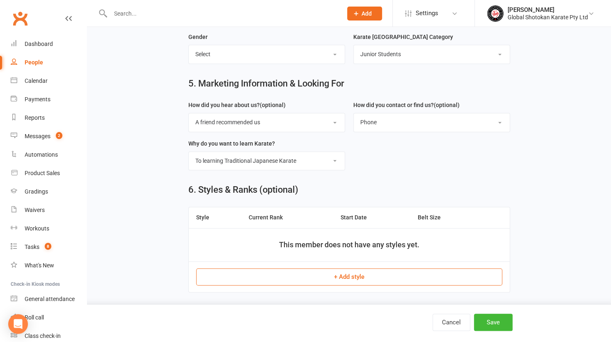
scroll to position [616, 0]
click at [336, 270] on button "+ Add style" at bounding box center [349, 276] width 306 height 17
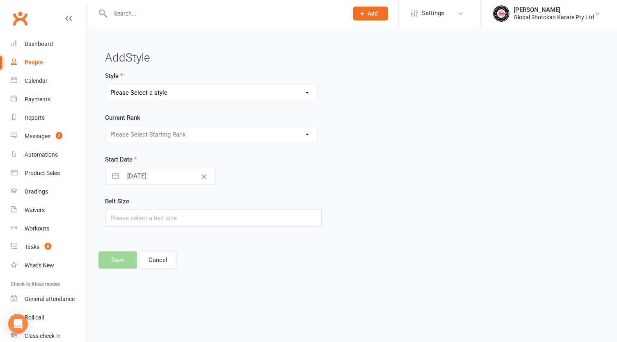
click at [163, 91] on select "Please Select a style GSK / WSKFA - Adult Gradings. GSK / WSKFA - Junior Gradin…" at bounding box center [211, 93] width 212 height 16
select select "3031"
click at [105, 85] on select "Please Select a style GSK / WSKFA - Adult Gradings. GSK / WSKFA - Junior Gradin…" at bounding box center [211, 93] width 212 height 16
click at [160, 130] on select "Please Select Starting Rank White Belt - Junior Yellow Belt 1 Stripe Yellow Bel…" at bounding box center [211, 134] width 212 height 16
select select "42225"
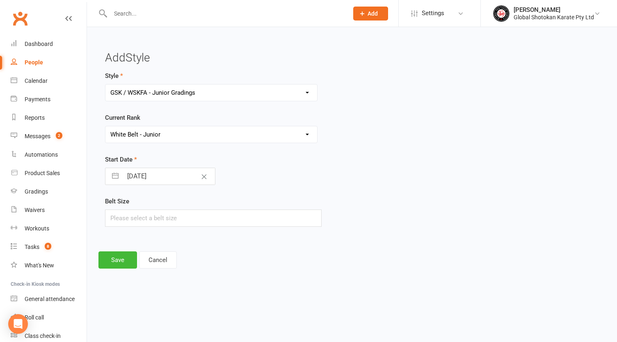
click at [105, 126] on select "Please Select Starting Rank White Belt - Junior Yellow Belt 1 Stripe Yellow Bel…" at bounding box center [211, 134] width 212 height 16
select select "6"
select select "2025"
select select "7"
select select "2025"
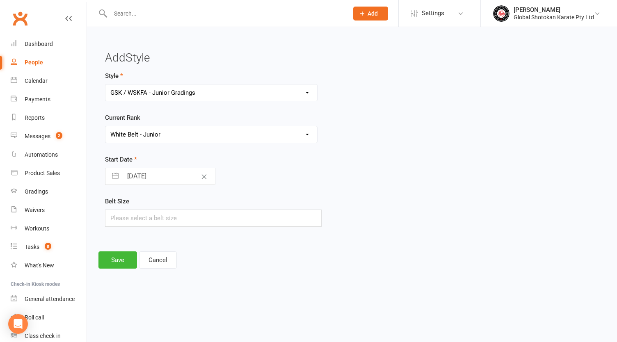
select select "8"
select select "2025"
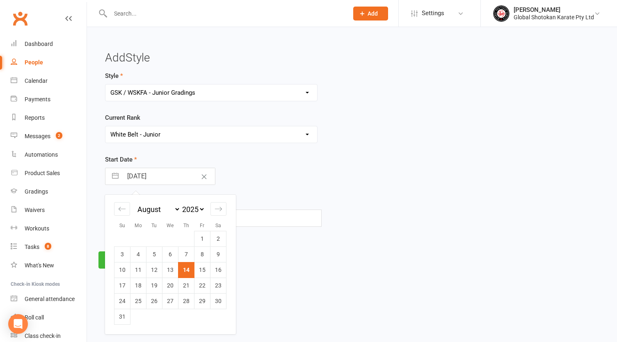
click at [154, 183] on input "[DATE]" at bounding box center [169, 176] width 92 height 16
click at [122, 209] on icon "Move backward to switch to the previous month." at bounding box center [122, 209] width 8 height 8
select select "5"
select select "2025"
click at [143, 301] on td "28" at bounding box center [138, 301] width 16 height 16
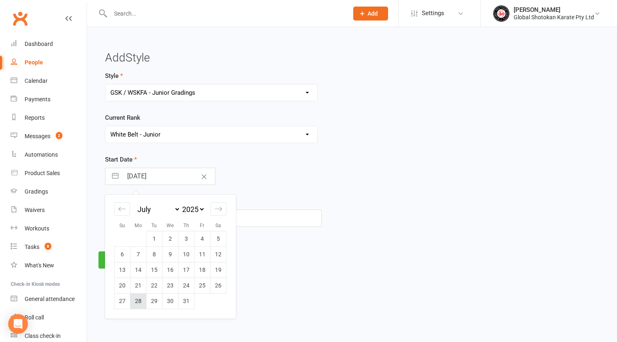
type input "[DATE]"
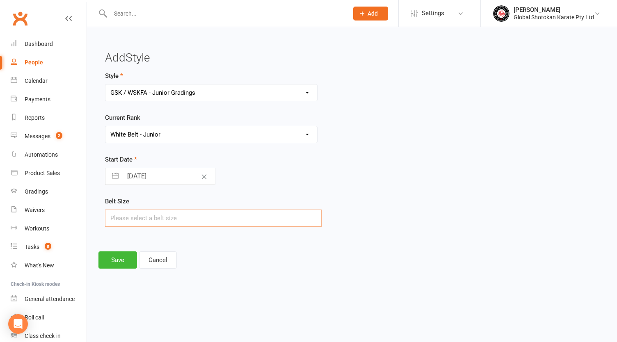
click at [160, 218] on input "text" at bounding box center [213, 218] width 217 height 17
type input "2"
click at [122, 255] on button "Save" at bounding box center [117, 259] width 39 height 17
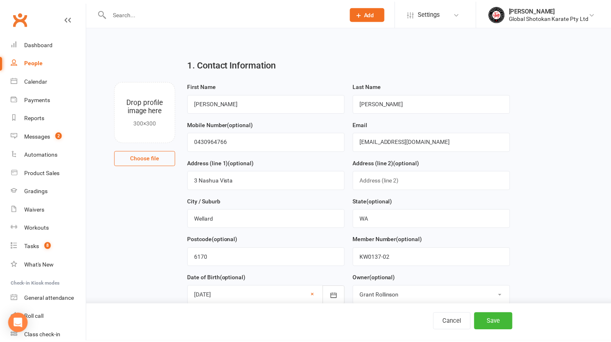
scroll to position [611, 0]
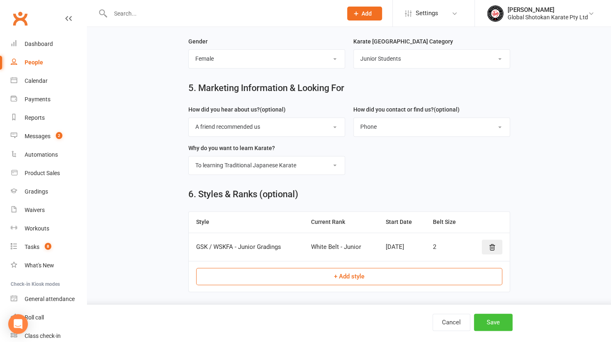
click at [497, 318] on button "Save" at bounding box center [493, 322] width 39 height 17
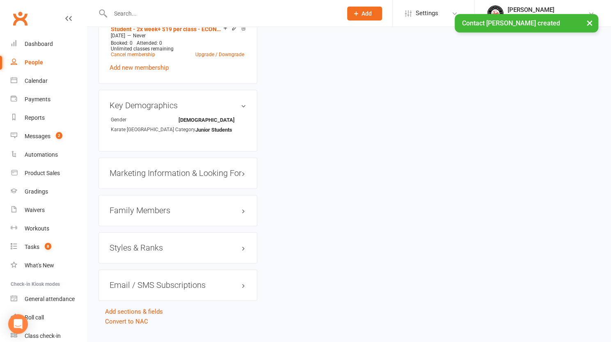
scroll to position [594, 0]
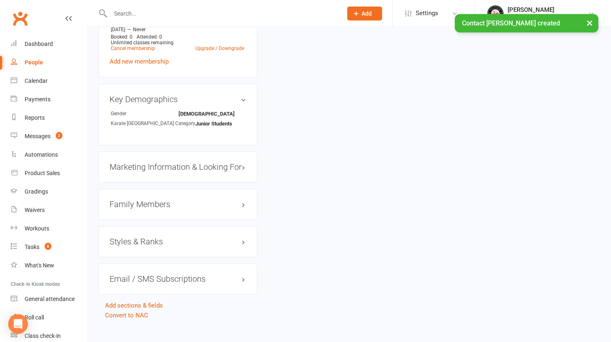
click at [148, 200] on h3 "Family Members" at bounding box center [178, 204] width 137 height 9
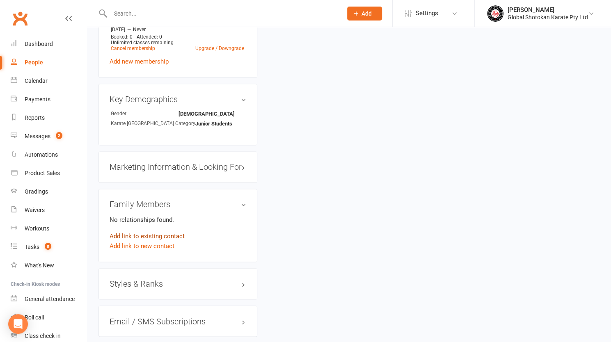
click at [139, 231] on link "Add link to existing contact" at bounding box center [147, 236] width 75 height 10
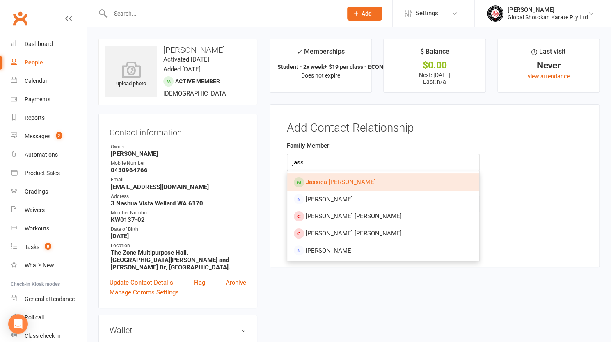
type input "jass"
click at [344, 178] on link "Jass ica [PERSON_NAME]" at bounding box center [383, 182] width 192 height 17
type input "[PERSON_NAME]"
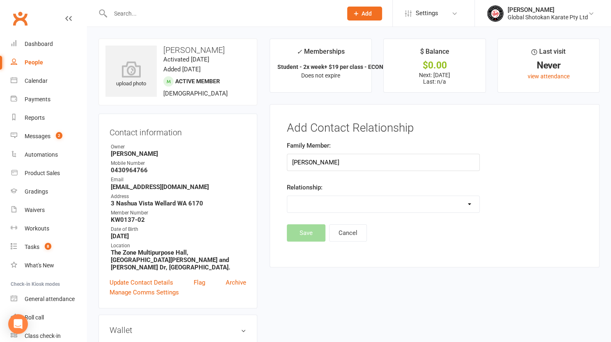
click at [336, 200] on select "Parent / Guardian Child Sibling (parent not in system) Spouse / Partner Cousin …" at bounding box center [383, 204] width 192 height 16
select select "2"
click at [287, 196] on select "Parent / Guardian Child Sibling (parent not in system) Spouse / Partner Cousin …" at bounding box center [383, 204] width 192 height 16
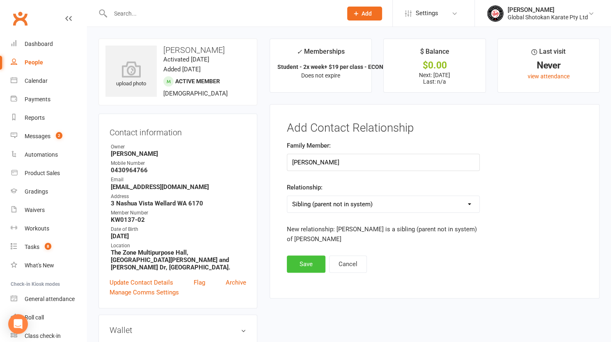
click at [313, 260] on button "Save" at bounding box center [306, 264] width 39 height 17
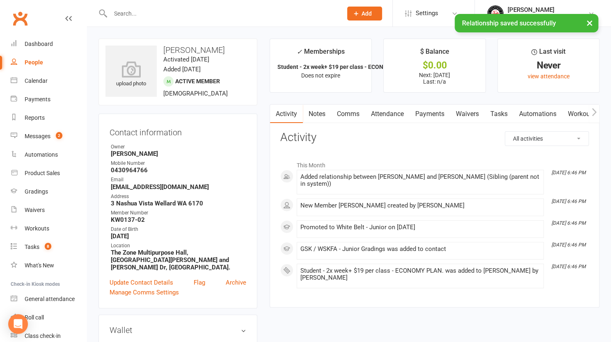
click at [370, 14] on div "× Relationship saved successfully" at bounding box center [300, 14] width 600 height 0
click at [364, 14] on div "× Relationship saved successfully" at bounding box center [300, 14] width 600 height 0
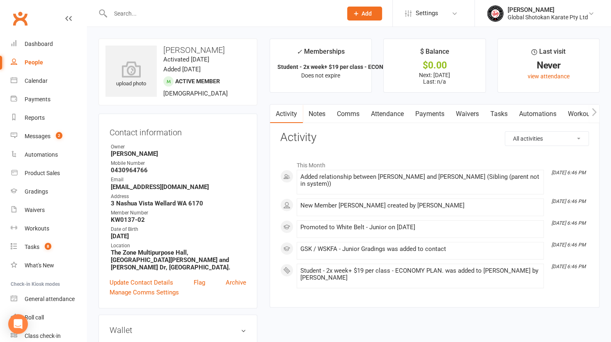
click at [355, 12] on icon at bounding box center [355, 13] width 7 height 7
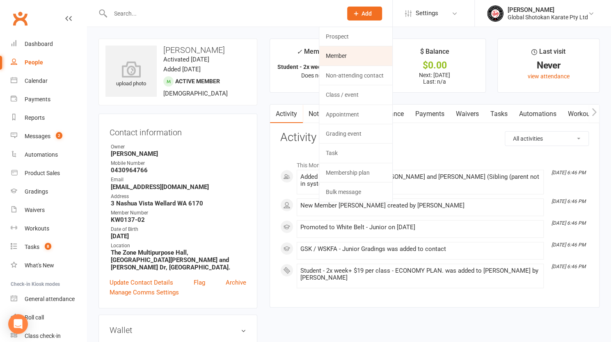
click at [352, 50] on link "Member" at bounding box center [355, 55] width 73 height 19
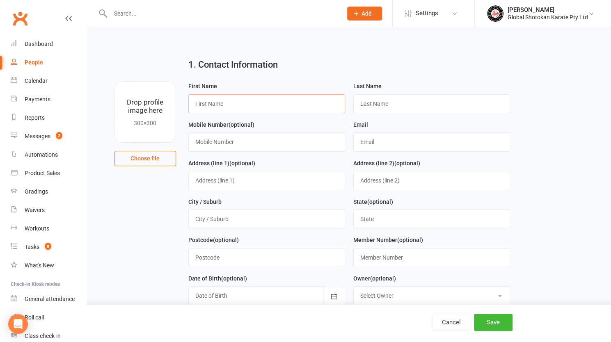
click at [240, 101] on input "text" at bounding box center [266, 103] width 157 height 19
type input "[PERSON_NAME]"
type input "0416207200"
click at [366, 141] on input "[DOMAIN_NAME]" at bounding box center [431, 142] width 157 height 19
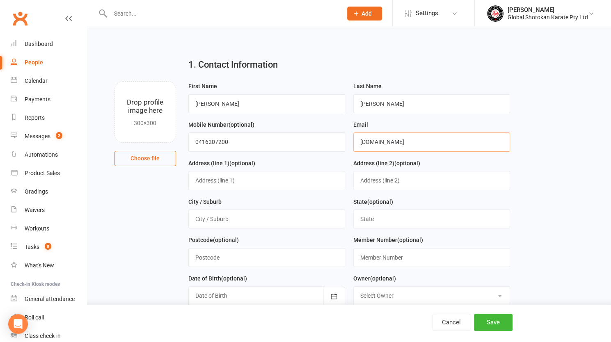
click at [404, 141] on input "[DOMAIN_NAME]" at bounding box center [431, 142] width 157 height 19
type input "[EMAIL_ADDRESS][DOMAIN_NAME]"
click at [240, 179] on input "text" at bounding box center [266, 180] width 157 height 19
type input "3 Nashua Vista"
type input "e"
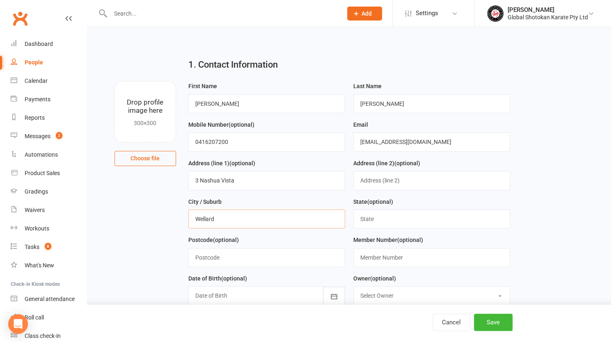
type input "Wellard"
type input "WA"
type input "6170"
type input "KW0137-03"
click at [232, 291] on div at bounding box center [266, 295] width 157 height 19
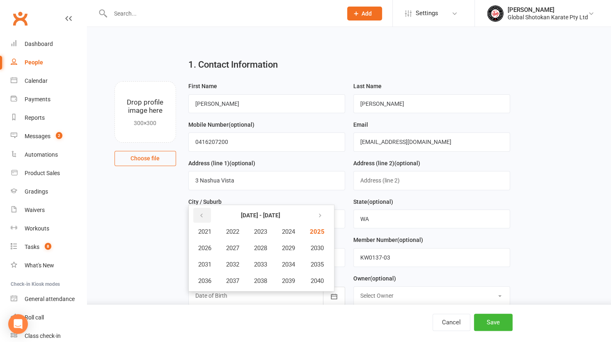
click at [202, 213] on icon "button" at bounding box center [202, 216] width 6 height 7
click at [292, 279] on span "2019" at bounding box center [288, 280] width 13 height 7
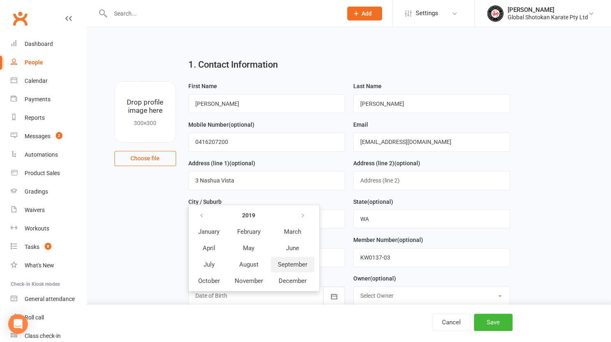
click at [294, 261] on span "September" at bounding box center [293, 264] width 30 height 7
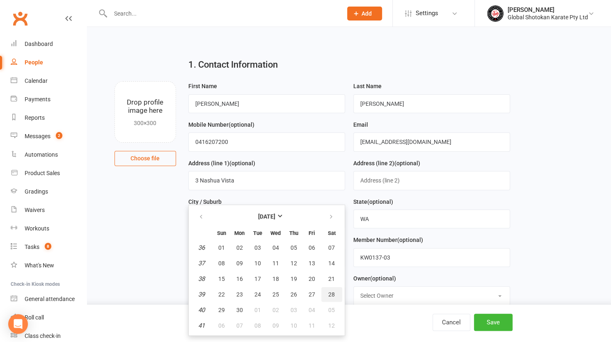
click at [327, 291] on button "28" at bounding box center [331, 294] width 21 height 15
type input "[DATE]"
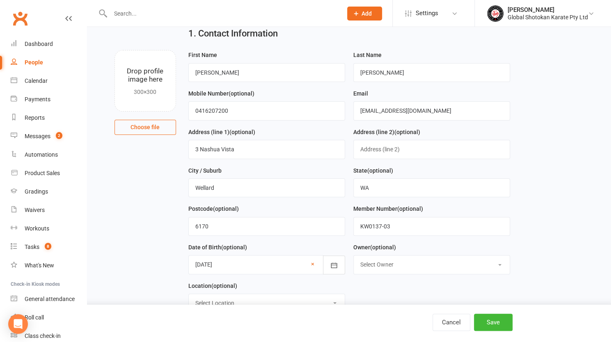
scroll to position [82, 0]
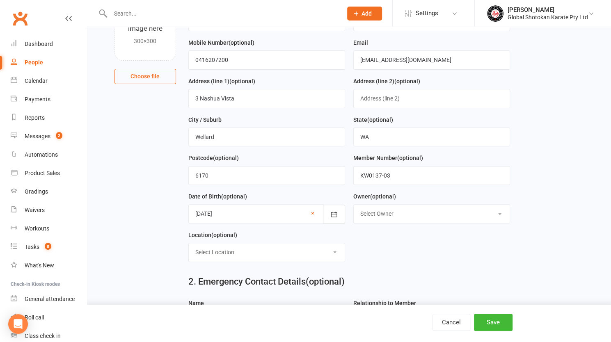
drag, startPoint x: 404, startPoint y: 214, endPoint x: 402, endPoint y: 218, distance: 4.3
click at [403, 214] on select "Select Owner [PERSON_NAME] [PERSON_NAME] [PERSON_NAME] [PERSON_NAME]" at bounding box center [432, 214] width 156 height 18
select select "1"
click at [354, 205] on select "Select Owner [PERSON_NAME] [PERSON_NAME] [PERSON_NAME] [PERSON_NAME]" at bounding box center [432, 214] width 156 height 18
click at [310, 247] on select "Select Location 3 Sheets Restaurant, [STREET_ADDRESS]. [GEOGRAPHIC_DATA], [STRE…" at bounding box center [267, 252] width 156 height 18
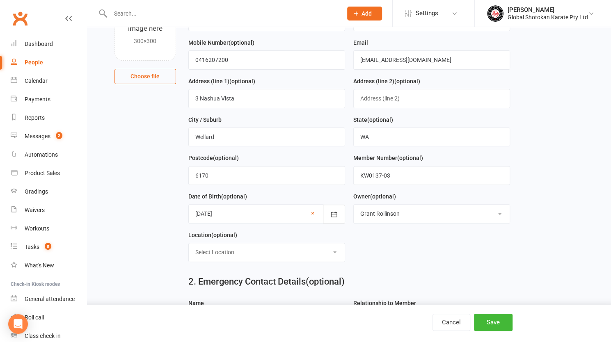
select select "6"
click at [189, 243] on select "Select Location 3 Sheets Restaurant, [STREET_ADDRESS]. [GEOGRAPHIC_DATA], [STRE…" at bounding box center [267, 252] width 156 height 18
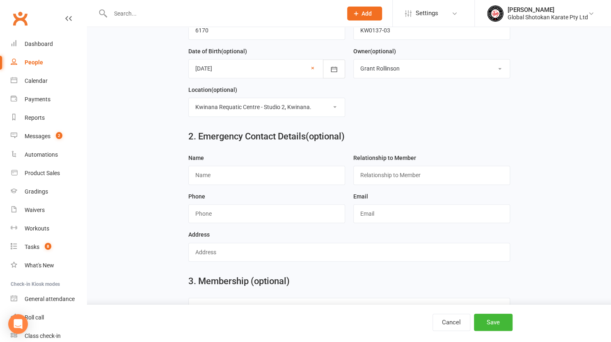
scroll to position [246, 0]
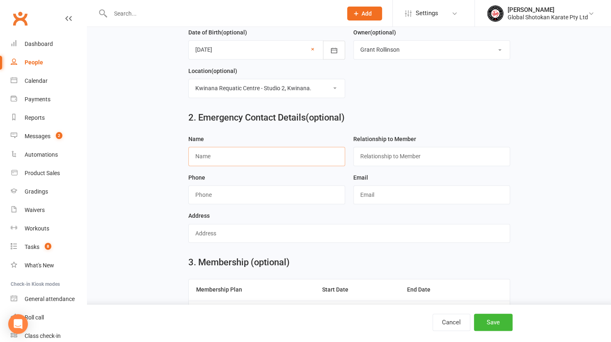
click at [202, 153] on input "text" at bounding box center [266, 156] width 157 height 19
type input "[PERSON_NAME]"
type input "Mother"
type input "0416207200"
type input "[EMAIL_ADDRESS][DOMAIN_NAME]"
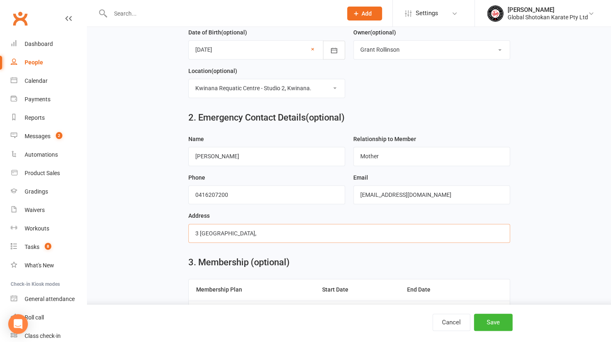
type input "[STREET_ADDRESS]"
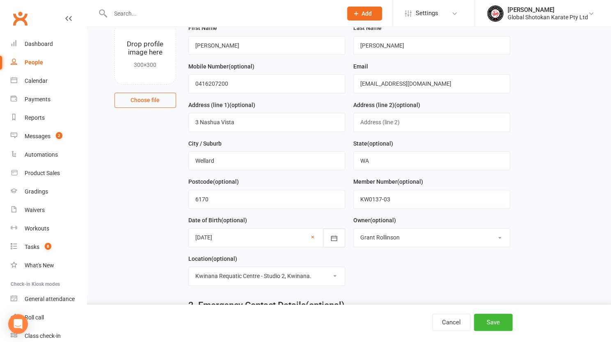
scroll to position [41, 0]
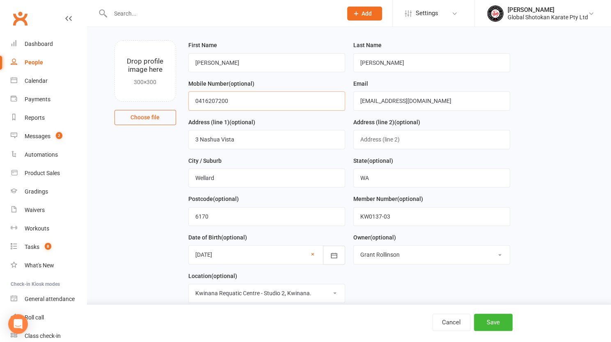
drag, startPoint x: 243, startPoint y: 102, endPoint x: 187, endPoint y: 103, distance: 56.2
click at [187, 103] on div "Mobile Number (optional) [PHONE_NUMBER]" at bounding box center [266, 98] width 165 height 39
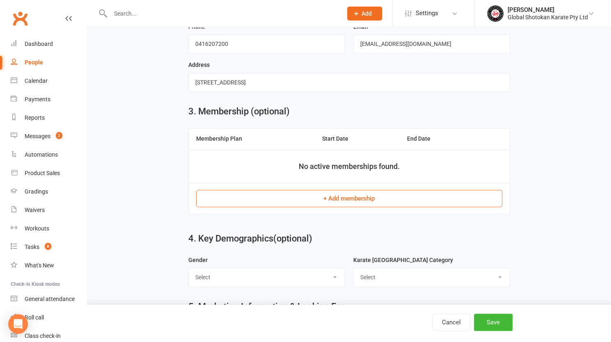
scroll to position [410, 0]
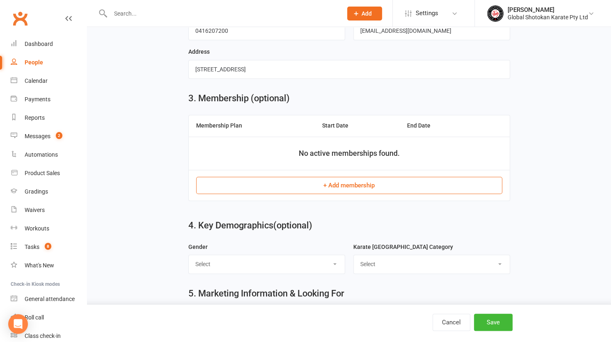
type input "0430964766"
click at [371, 177] on button "+ Add membership" at bounding box center [349, 185] width 306 height 17
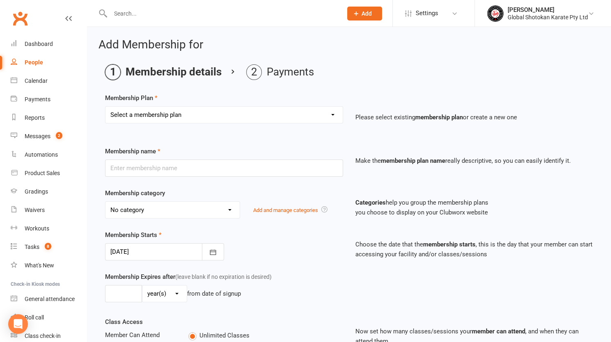
click at [182, 116] on select "Select a membership plan Create new Membership Plan Student - 2x week+ $19 per …" at bounding box center [223, 115] width 237 height 16
select select "13"
click at [105, 107] on select "Select a membership plan Create new Membership Plan Student - 2x week+ $19 per …" at bounding box center [223, 115] width 237 height 16
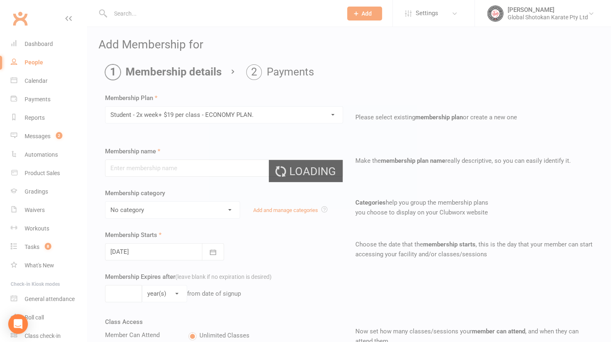
type input "Student - 2x week+ $19 per class - ECONOMY PLAN."
select select "7"
type input "0"
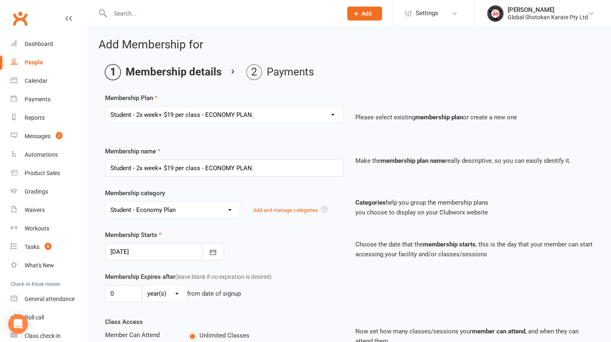
click at [144, 253] on div at bounding box center [164, 251] width 119 height 17
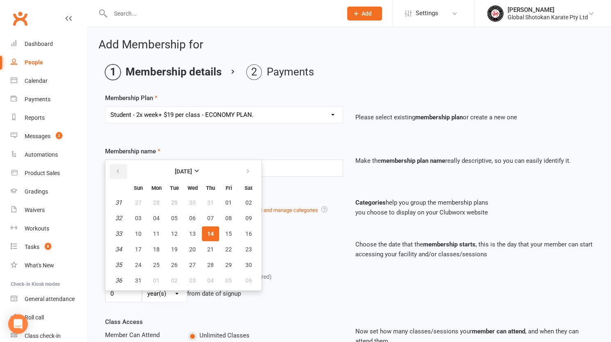
click at [113, 166] on button "button" at bounding box center [119, 171] width 18 height 15
click at [156, 263] on span "28" at bounding box center [156, 265] width 7 height 7
type input "[DATE]"
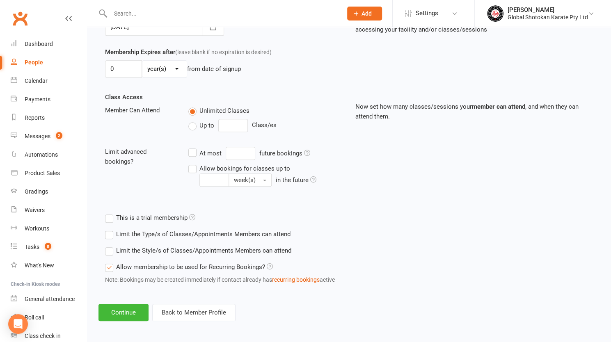
scroll to position [225, 0]
click at [117, 313] on button "Continue" at bounding box center [123, 312] width 50 height 17
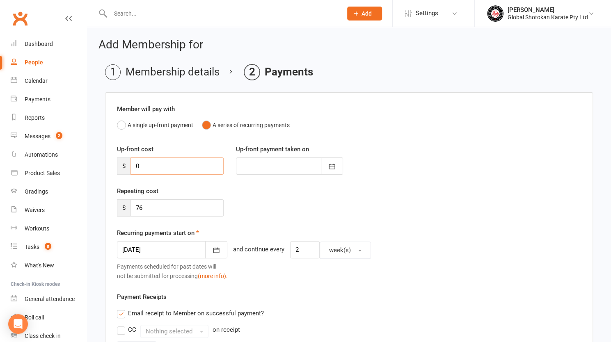
drag, startPoint x: 136, startPoint y: 166, endPoint x: 143, endPoint y: 166, distance: 6.6
click at [143, 166] on input "0" at bounding box center [176, 166] width 93 height 17
type input "2"
type input "[DATE]"
type input "226"
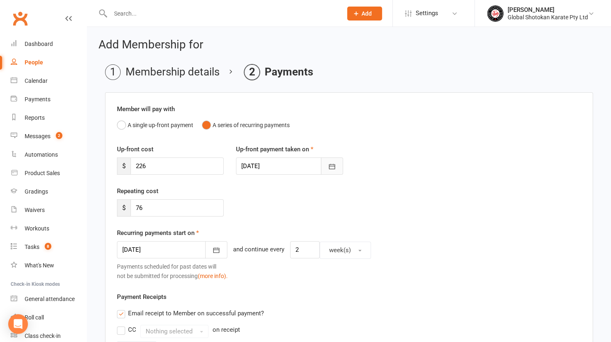
click at [330, 168] on icon "button" at bounding box center [332, 166] width 8 height 8
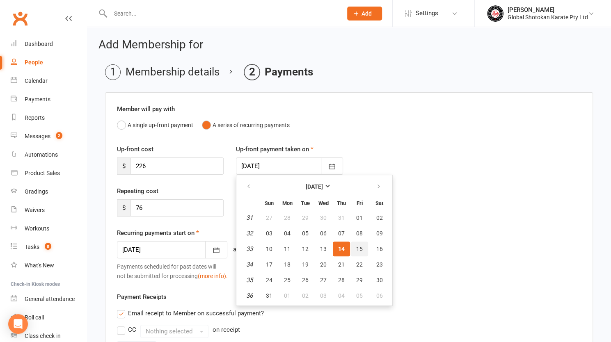
click at [358, 246] on span "15" at bounding box center [359, 249] width 7 height 7
type input "[DATE]"
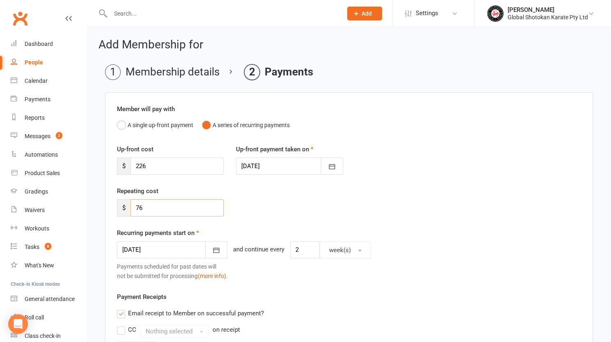
drag, startPoint x: 144, startPoint y: 207, endPoint x: 151, endPoint y: 207, distance: 7.0
click at [151, 207] on input "76" at bounding box center [176, 207] width 93 height 17
type input "57"
click at [212, 248] on icon "button" at bounding box center [216, 250] width 8 height 8
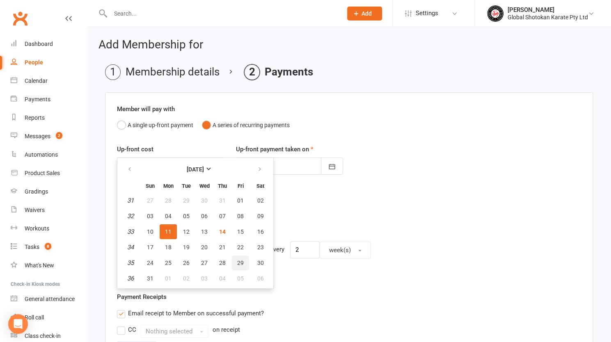
click at [240, 263] on span "29" at bounding box center [240, 263] width 7 height 7
type input "[DATE]"
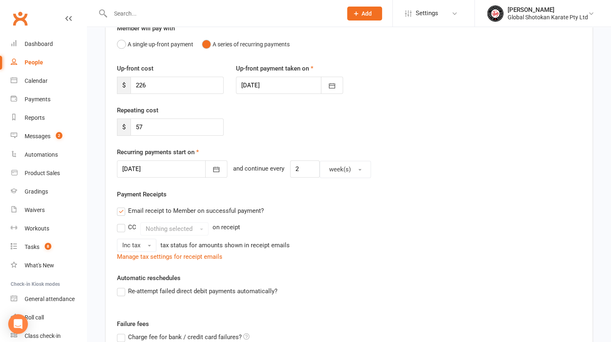
scroll to position [82, 0]
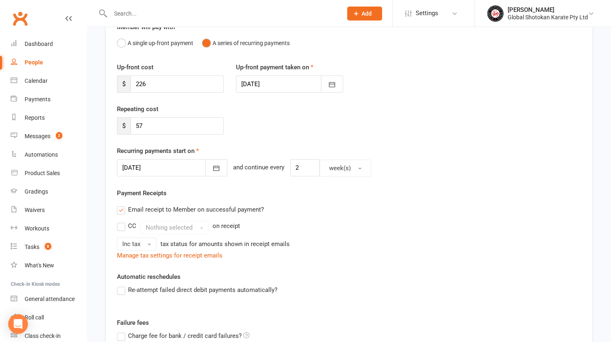
click at [121, 210] on label "Email receipt to Member on successful payment?" at bounding box center [190, 210] width 147 height 10
click at [121, 205] on input "Email receipt to Member on successful payment?" at bounding box center [119, 205] width 5 height 0
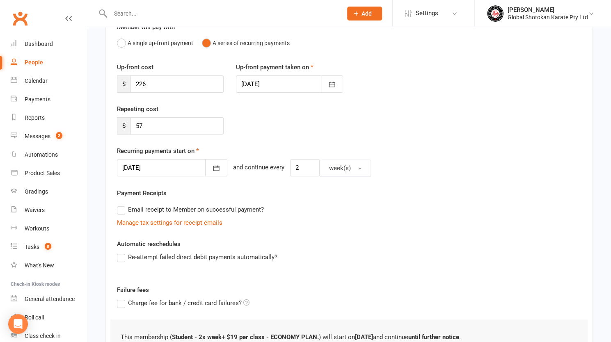
click at [120, 258] on label "Re-attempt failed direct debit payments automatically?" at bounding box center [197, 257] width 160 height 10
click at [120, 252] on input "Re-attempt failed direct debit payments automatically?" at bounding box center [119, 252] width 5 height 0
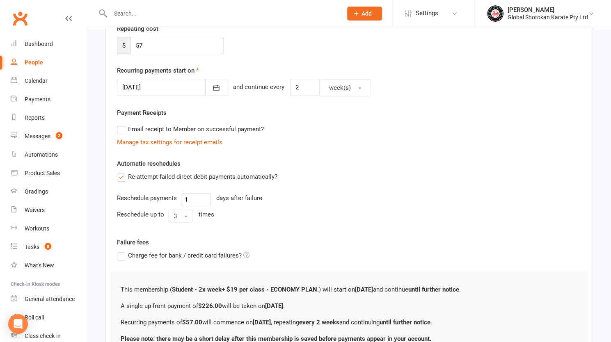
scroll to position [164, 0]
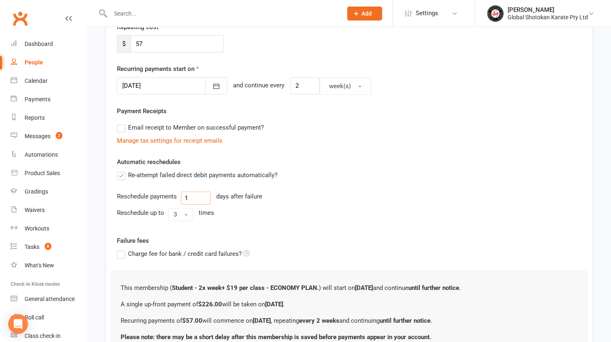
drag, startPoint x: 181, startPoint y: 195, endPoint x: 172, endPoint y: 196, distance: 8.6
click at [172, 196] on div "Reschedule payments 1 days after failure" at bounding box center [349, 198] width 464 height 13
type input "3"
click at [172, 213] on button "3" at bounding box center [180, 214] width 25 height 13
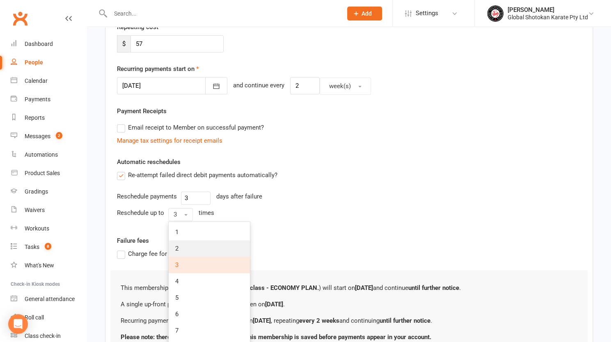
click at [183, 252] on link "2" at bounding box center [209, 248] width 81 height 16
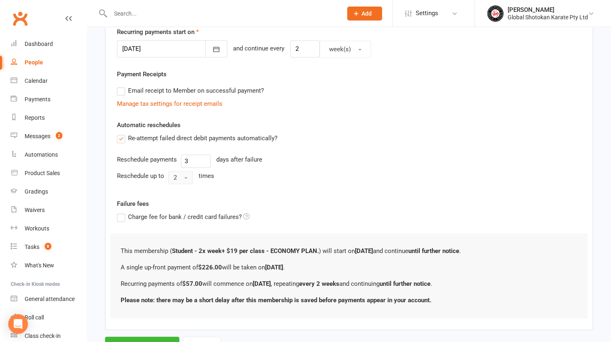
scroll to position [236, 0]
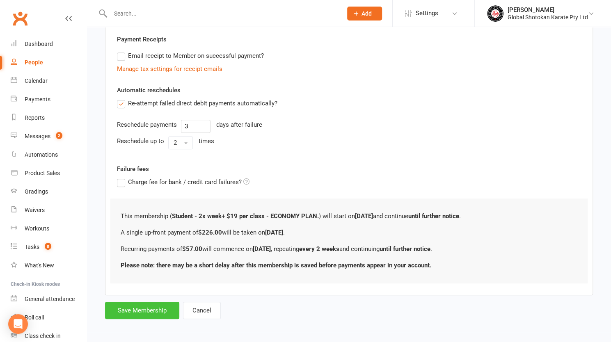
click at [139, 306] on button "Save Membership" at bounding box center [142, 310] width 74 height 17
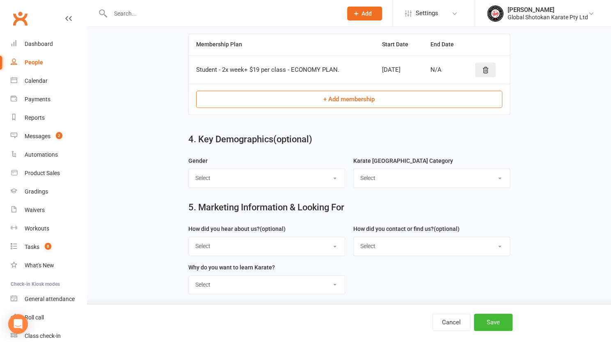
click at [260, 175] on select "Select [DEMOGRAPHIC_DATA] [DEMOGRAPHIC_DATA] Rather not say" at bounding box center [267, 178] width 156 height 18
select select "[DEMOGRAPHIC_DATA]"
click at [189, 169] on select "Select [DEMOGRAPHIC_DATA] [DEMOGRAPHIC_DATA] Rather not say" at bounding box center [267, 178] width 156 height 18
click at [382, 176] on select "Select Little Tiger / Peewee Students Junior Students Senior Students Adult Stu…" at bounding box center [432, 178] width 156 height 18
select select "Little Tiger / Peewee Students"
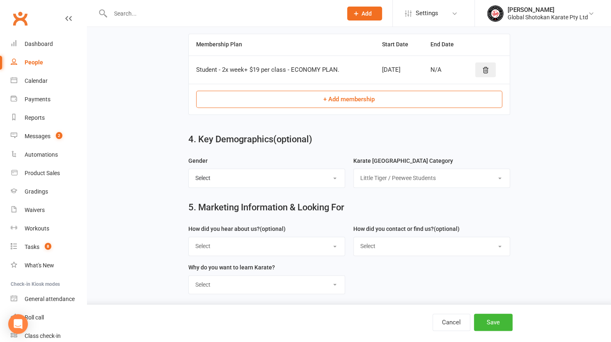
click at [354, 169] on select "Select Little Tiger / Peewee Students Junior Students Senior Students Adult Stu…" at bounding box center [432, 178] width 156 height 18
click at [222, 240] on select "Select Google Instagram Facebook Rec Centre recommended us School recommended u…" at bounding box center [267, 246] width 156 height 18
select select "A friend recommended us"
click at [189, 237] on select "Select Google Instagram Facebook Rec Centre recommended us School recommended u…" at bounding box center [267, 246] width 156 height 18
click at [404, 244] on select "Select Google search Phone Email In-Facility or Centre Your GSK Website Your WS…" at bounding box center [432, 246] width 156 height 18
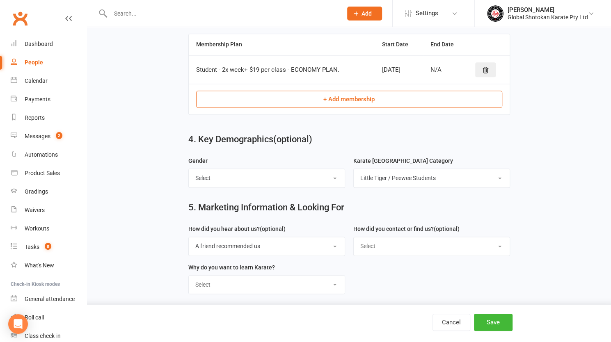
select select "Phone"
click at [354, 237] on select "Select Google search Phone Email In-Facility or Centre Your GSK Website Your WS…" at bounding box center [432, 246] width 156 height 18
click at [207, 278] on select "Select To learning Traditional Japanese Karate To Learning Self Defense To impr…" at bounding box center [267, 285] width 156 height 18
select select "To learning Traditional Japanese Karate"
click at [189, 276] on select "Select To learning Traditional Japanese Karate To Learning Self Defense To impr…" at bounding box center [267, 285] width 156 height 18
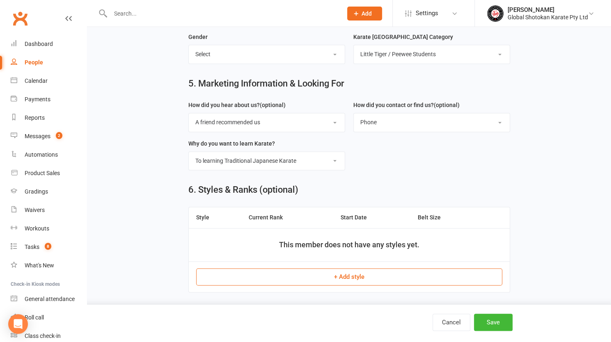
scroll to position [616, 0]
click at [328, 273] on button "+ Add style" at bounding box center [349, 276] width 306 height 17
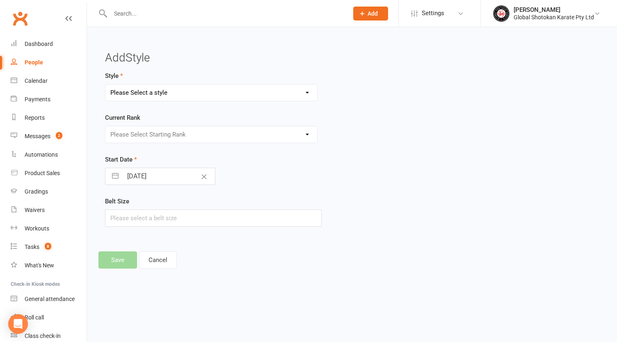
click at [164, 92] on select "Please Select a style GSK / WSKFA - Adult Gradings. GSK / WSKFA - Junior Gradin…" at bounding box center [211, 93] width 212 height 16
select select "3027"
click at [105, 85] on select "Please Select a style GSK / WSKFA - Adult Gradings. GSK / WSKFA - Junior Gradin…" at bounding box center [211, 93] width 212 height 16
click at [166, 132] on select "Please Select Starting Rank White Belt - Little [PERSON_NAME] Belt - Yellow Str…" at bounding box center [211, 134] width 212 height 16
select select "42226"
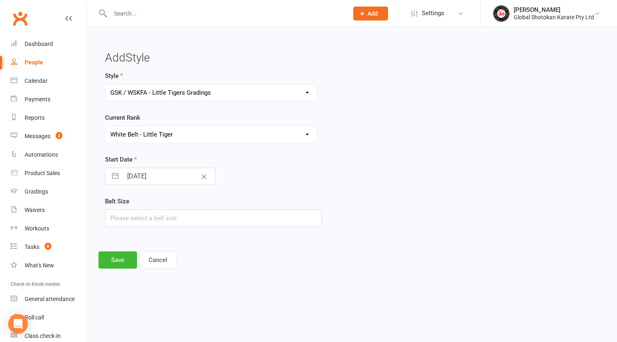
click at [105, 126] on select "Please Select Starting Rank White Belt - Little [PERSON_NAME] Belt - Yellow Str…" at bounding box center [211, 134] width 212 height 16
click at [144, 173] on input "[DATE]" at bounding box center [169, 176] width 92 height 16
select select "6"
select select "2025"
select select "7"
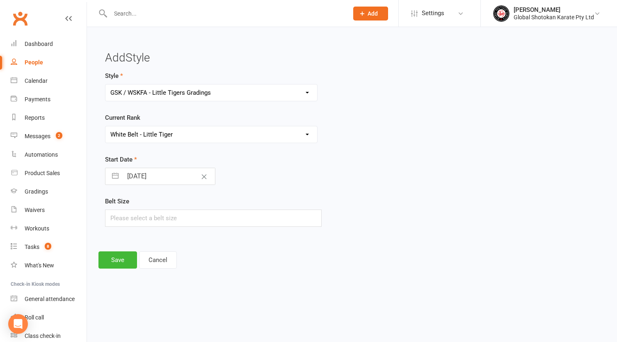
select select "2025"
select select "8"
select select "2025"
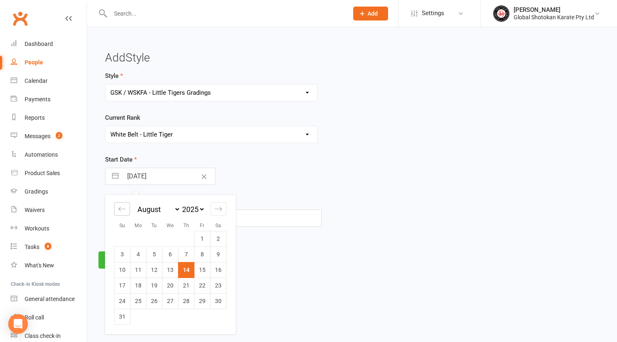
click at [119, 208] on icon "Move backward to switch to the previous month." at bounding box center [122, 209] width 7 height 4
select select "5"
select select "2025"
click at [138, 300] on td "28" at bounding box center [138, 301] width 16 height 16
type input "[DATE]"
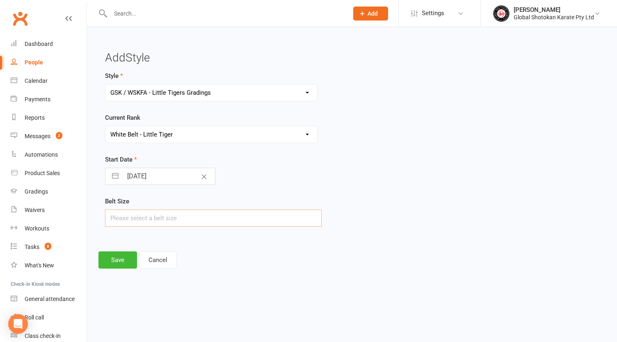
click at [176, 211] on input "text" at bounding box center [213, 218] width 217 height 17
click at [171, 215] on input "text" at bounding box center [213, 218] width 217 height 17
type input "1"
click at [132, 256] on button "Save" at bounding box center [117, 259] width 39 height 17
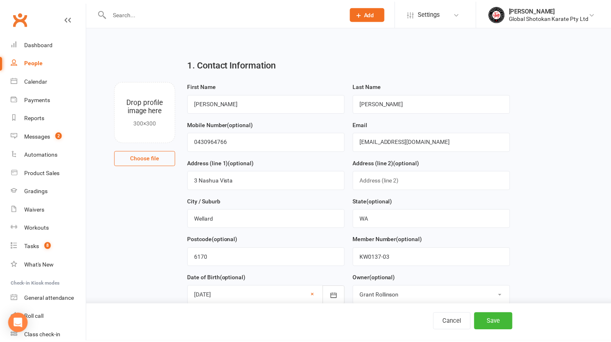
scroll to position [611, 0]
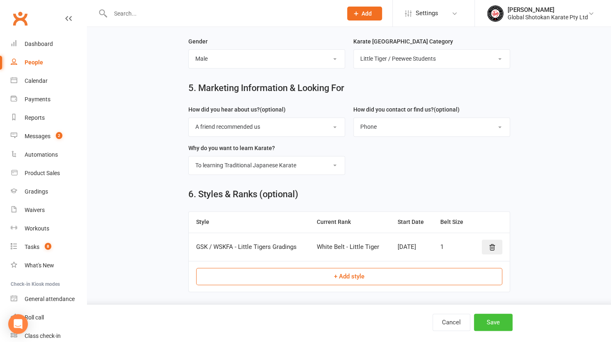
click at [489, 320] on button "Save" at bounding box center [493, 322] width 39 height 17
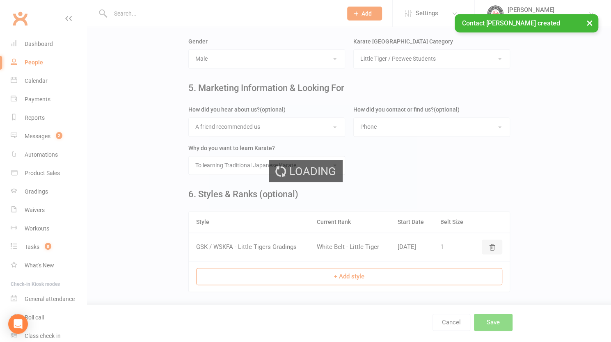
scroll to position [0, 0]
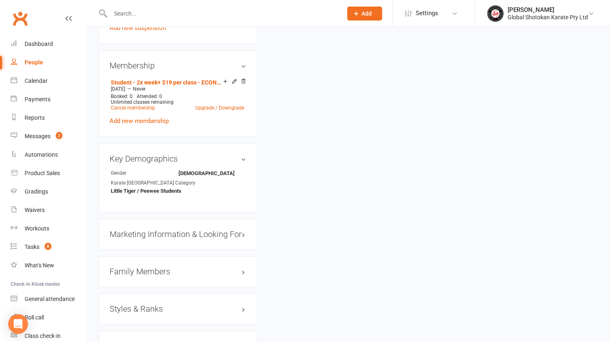
scroll to position [533, 0]
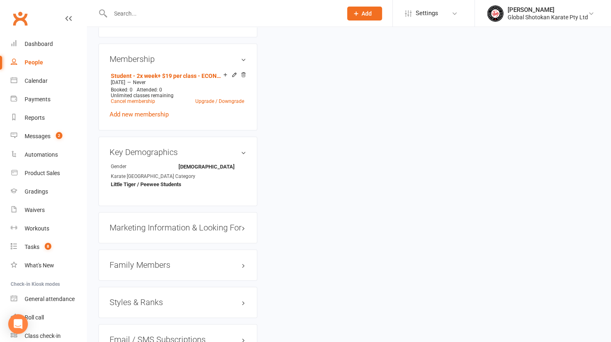
click at [135, 260] on h3 "Family Members" at bounding box center [178, 264] width 137 height 9
click at [133, 292] on link "Add link to existing contact" at bounding box center [147, 297] width 75 height 10
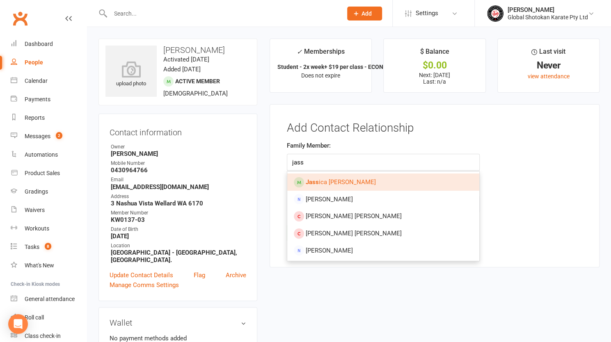
type input "jass"
click at [333, 181] on span "Jass ica [PERSON_NAME]" at bounding box center [341, 181] width 70 height 7
type input "[PERSON_NAME]"
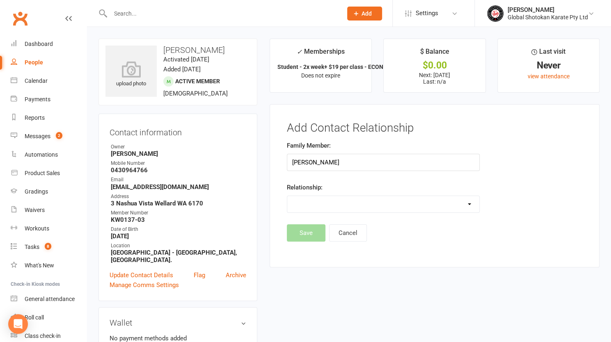
click at [323, 206] on select "Parent / Guardian Child Sibling (parent not in system) Spouse / Partner Cousin …" at bounding box center [383, 204] width 192 height 16
select select "2"
click at [287, 196] on select "Parent / Guardian Child Sibling (parent not in system) Spouse / Partner Cousin …" at bounding box center [383, 204] width 192 height 16
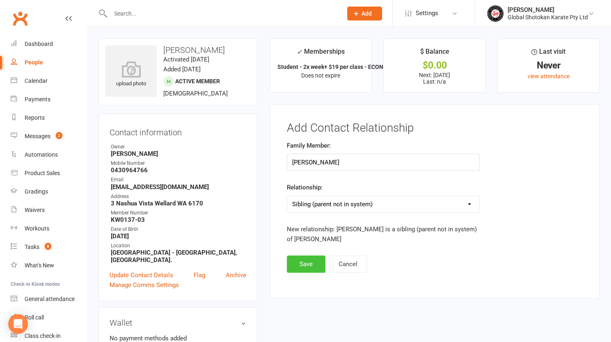
click at [304, 261] on button "Save" at bounding box center [306, 264] width 39 height 17
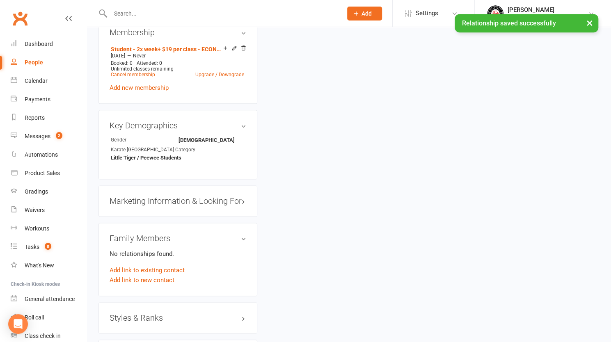
scroll to position [574, 0]
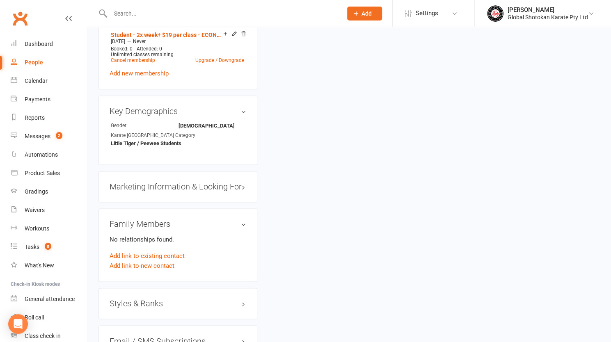
drag, startPoint x: 145, startPoint y: 243, endPoint x: 156, endPoint y: 238, distance: 12.3
click at [145, 251] on link "Add link to existing contact" at bounding box center [147, 256] width 75 height 10
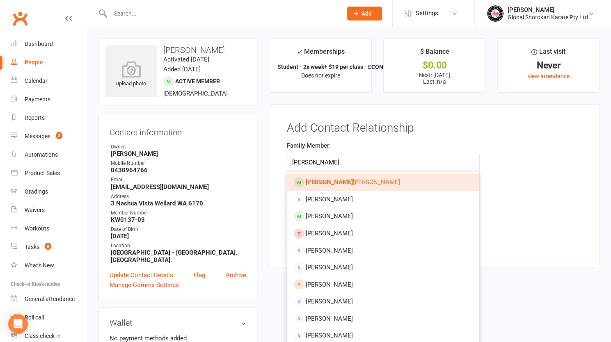
type input "[PERSON_NAME]"
click at [313, 180] on strong "[PERSON_NAME]" at bounding box center [329, 181] width 47 height 7
type input "[PERSON_NAME]"
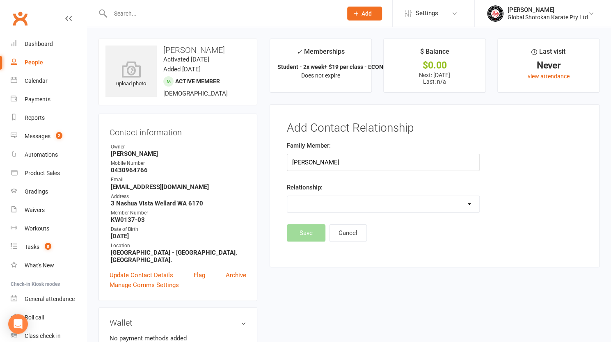
click at [313, 200] on select "Parent / Guardian Child Sibling (parent not in system) Spouse / Partner Cousin …" at bounding box center [383, 204] width 192 height 16
select select "2"
click at [287, 196] on select "Parent / Guardian Child Sibling (parent not in system) Spouse / Partner Cousin …" at bounding box center [383, 204] width 192 height 16
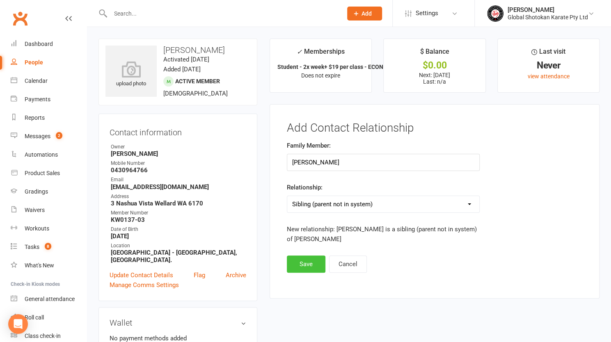
click at [304, 258] on button "Save" at bounding box center [306, 264] width 39 height 17
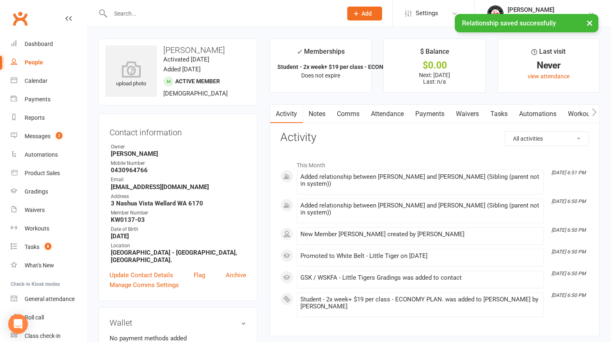
click at [365, 14] on div "× Relationship saved successfully" at bounding box center [300, 14] width 600 height 0
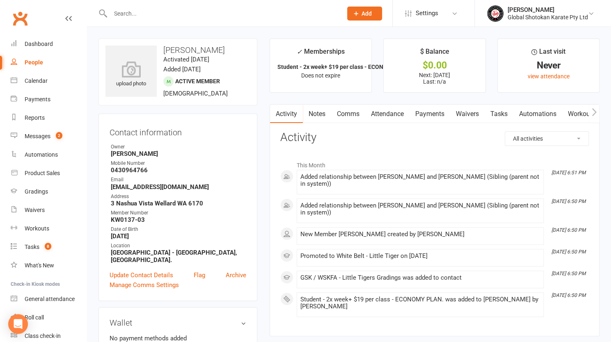
click at [364, 15] on span "Add" at bounding box center [366, 13] width 10 height 7
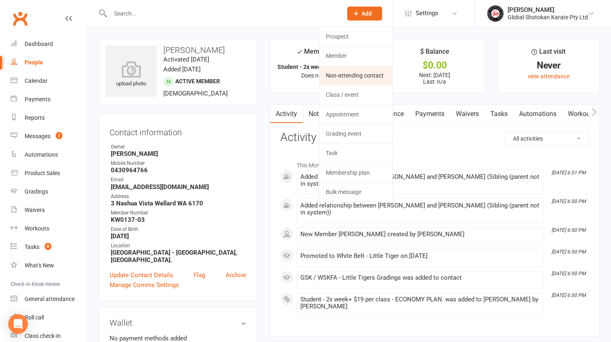
click at [354, 73] on link "Non-attending contact" at bounding box center [355, 75] width 73 height 19
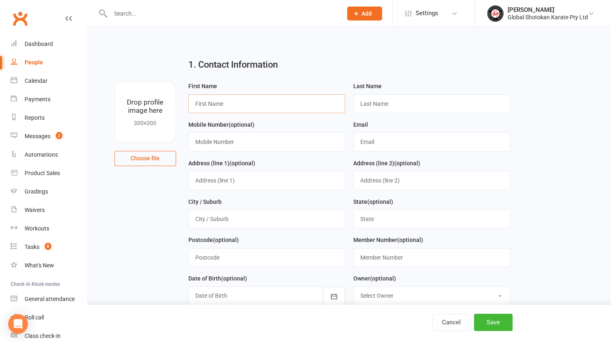
click at [231, 102] on input "text" at bounding box center [266, 103] width 157 height 19
type input "[PERSON_NAME]"
type input "0430964766"
type input "[EMAIL_ADDRESS][DOMAIN_NAME]"
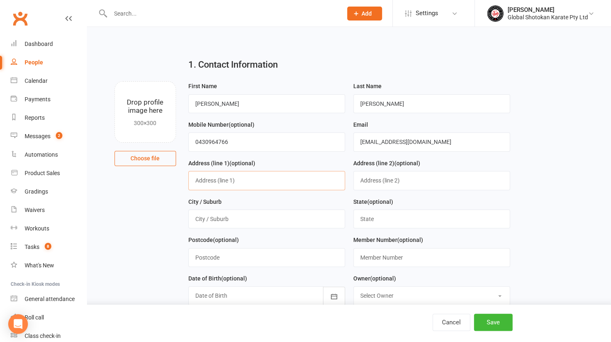
click at [277, 171] on input "text" at bounding box center [266, 180] width 157 height 19
type input "3 Nashua Vista"
type input "Wellard"
type input "WA"
type input "6170"
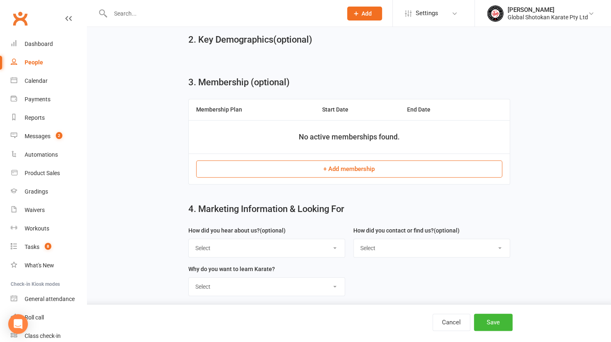
scroll to position [326, 0]
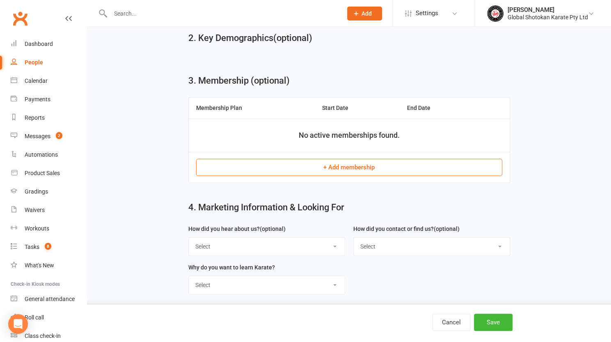
type input "KW0137"
click at [268, 280] on select "Select To learning Traditional Japanese Karate To Learning Self Defense To impr…" at bounding box center [267, 285] width 156 height 18
select select "To learning Traditional Japanese Karate"
click at [189, 276] on select "Select To learning Traditional Japanese Karate To Learning Self Defense To impr…" at bounding box center [267, 285] width 156 height 18
click at [500, 320] on button "Save" at bounding box center [493, 322] width 39 height 17
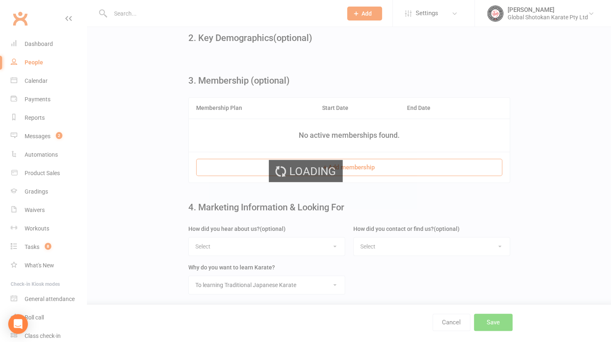
scroll to position [0, 0]
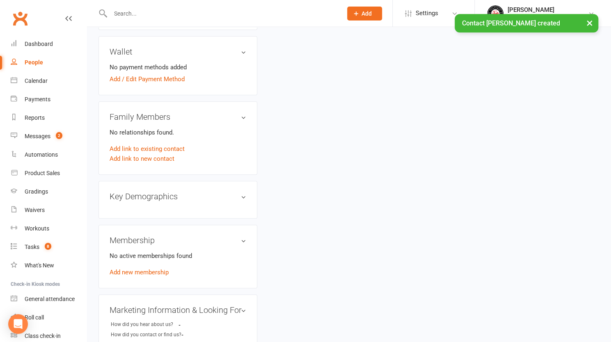
scroll to position [243, 0]
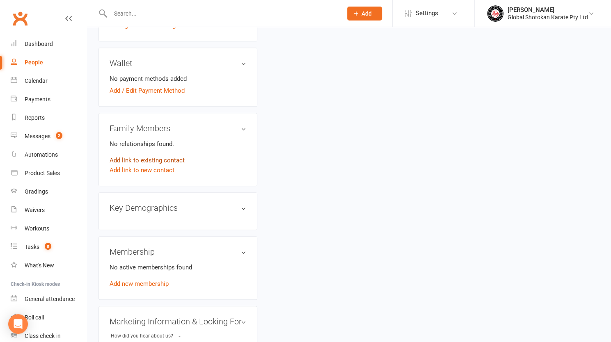
click at [137, 159] on link "Add link to existing contact" at bounding box center [147, 160] width 75 height 10
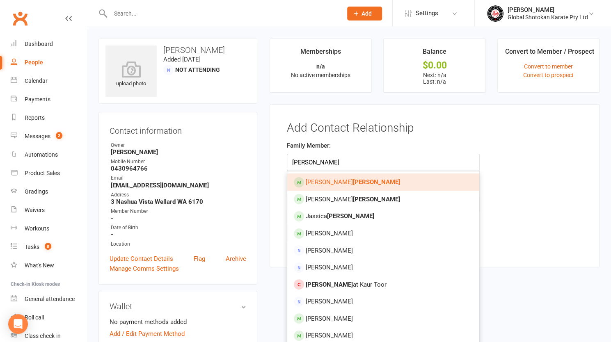
type input "[PERSON_NAME]"
click at [319, 181] on span "[PERSON_NAME]" at bounding box center [353, 181] width 94 height 7
type input "[PERSON_NAME]"
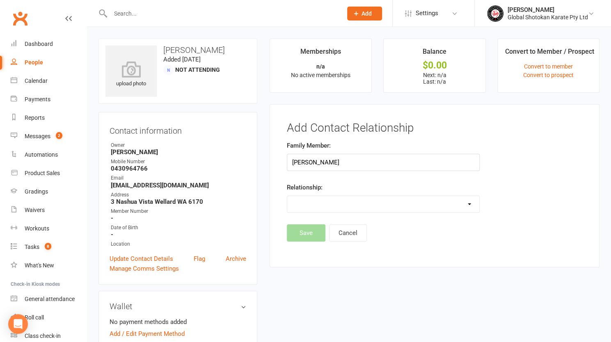
click at [315, 202] on select "Parent / Guardian Child Sibling (parent not in system) Spouse / Partner Cousin …" at bounding box center [383, 204] width 192 height 16
select select "1"
click at [287, 196] on select "Parent / Guardian Child Sibling (parent not in system) Spouse / Partner Cousin …" at bounding box center [383, 204] width 192 height 16
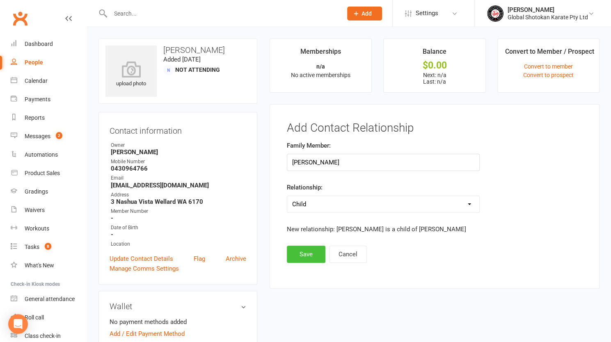
click at [309, 251] on button "Save" at bounding box center [306, 254] width 39 height 17
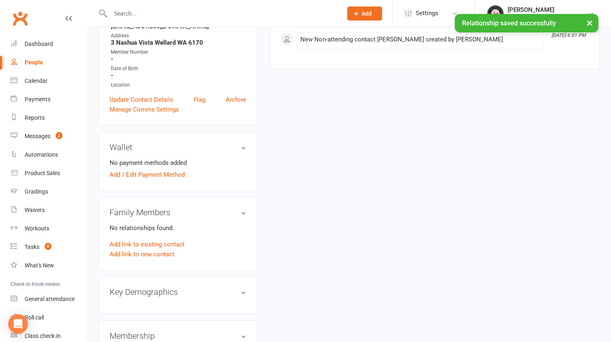
scroll to position [164, 0]
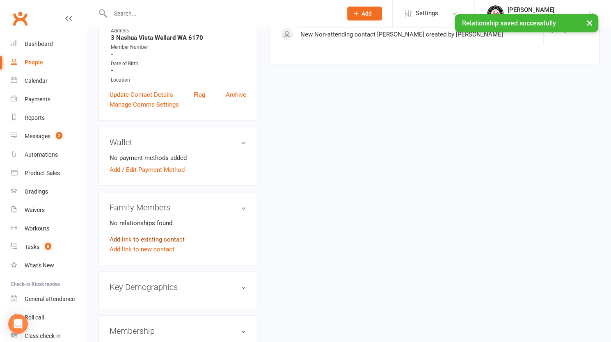
click at [155, 235] on link "Add link to existing contact" at bounding box center [147, 240] width 75 height 10
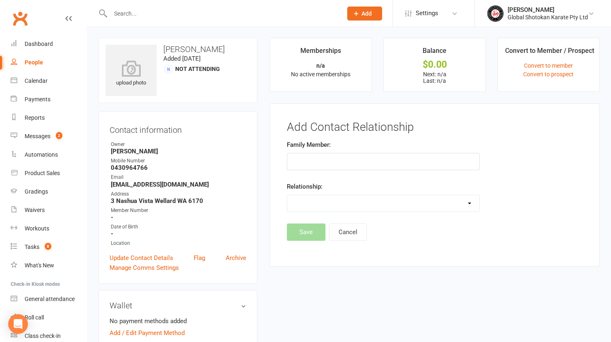
scroll to position [0, 0]
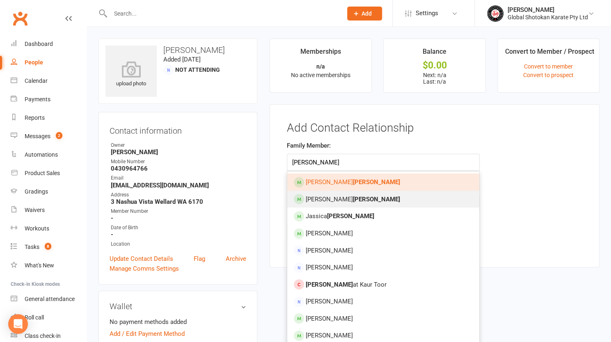
type input "[PERSON_NAME]"
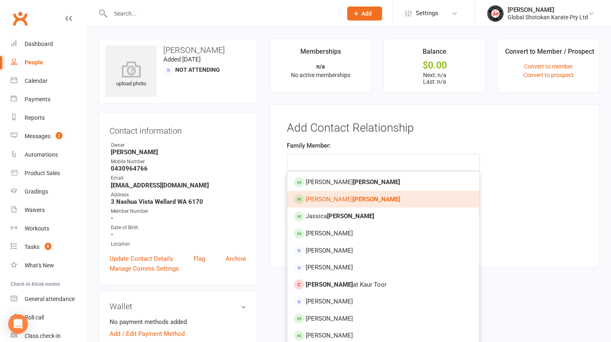
click at [324, 193] on link "[PERSON_NAME]" at bounding box center [383, 199] width 192 height 17
type input "[PERSON_NAME]"
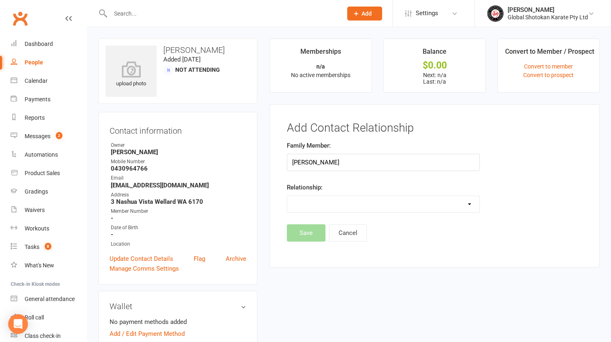
click at [320, 202] on select "Parent / Guardian Child Sibling (parent not in system) Spouse / Partner Cousin …" at bounding box center [383, 204] width 192 height 16
select select "1"
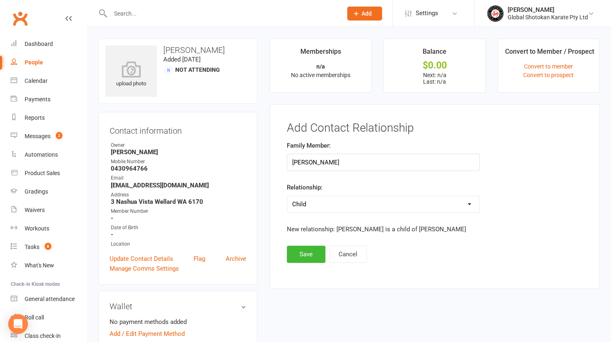
click at [323, 200] on select "Parent / Guardian Child Sibling (parent not in system) Spouse / Partner Cousin …" at bounding box center [383, 204] width 192 height 16
click at [297, 251] on button "Save" at bounding box center [306, 254] width 39 height 17
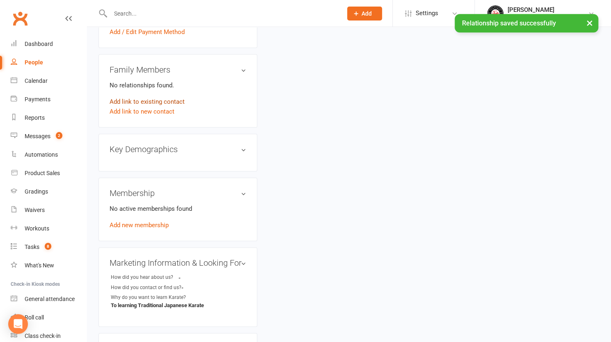
scroll to position [328, 0]
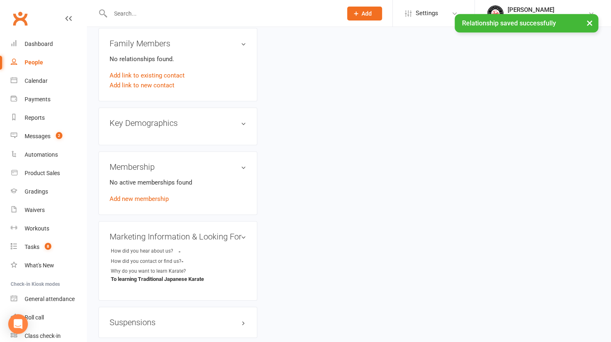
click at [217, 75] on div "Add link to existing contact" at bounding box center [178, 76] width 137 height 10
click at [168, 75] on link "Add link to existing contact" at bounding box center [147, 76] width 75 height 10
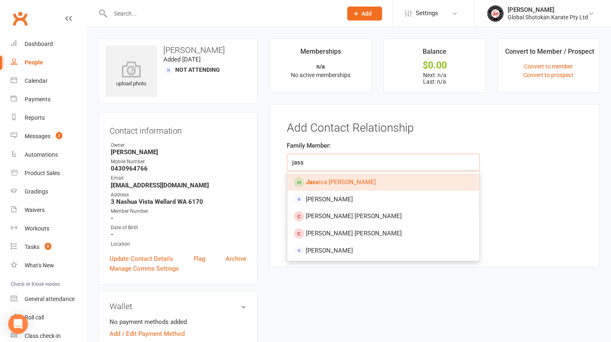
type input "jass"
click at [319, 179] on span "Jass ica [PERSON_NAME]" at bounding box center [341, 181] width 70 height 7
type input "[PERSON_NAME]"
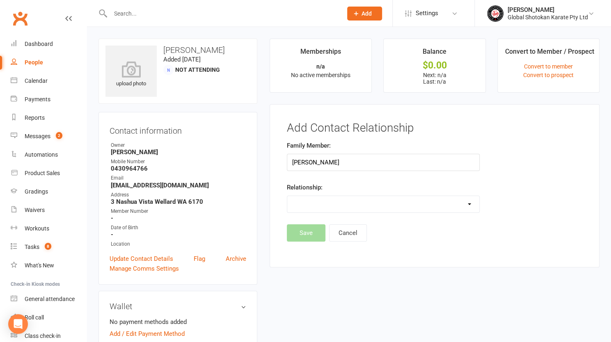
click at [314, 201] on select "Parent / Guardian Child Sibling (parent not in system) Spouse / Partner Cousin …" at bounding box center [383, 204] width 192 height 16
select select "1"
click at [287, 196] on select "Parent / Guardian Child Sibling (parent not in system) Spouse / Partner Cousin …" at bounding box center [383, 204] width 192 height 16
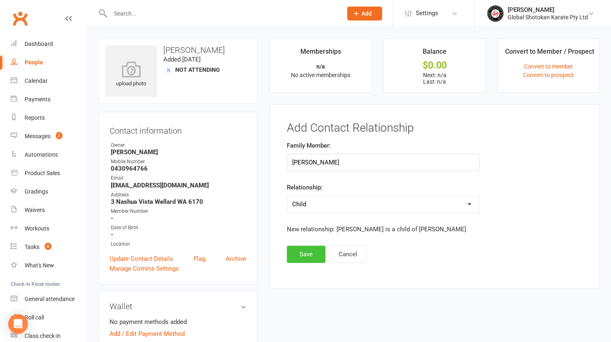
click at [306, 255] on button "Save" at bounding box center [306, 254] width 39 height 17
